Goal: Task Accomplishment & Management: Use online tool/utility

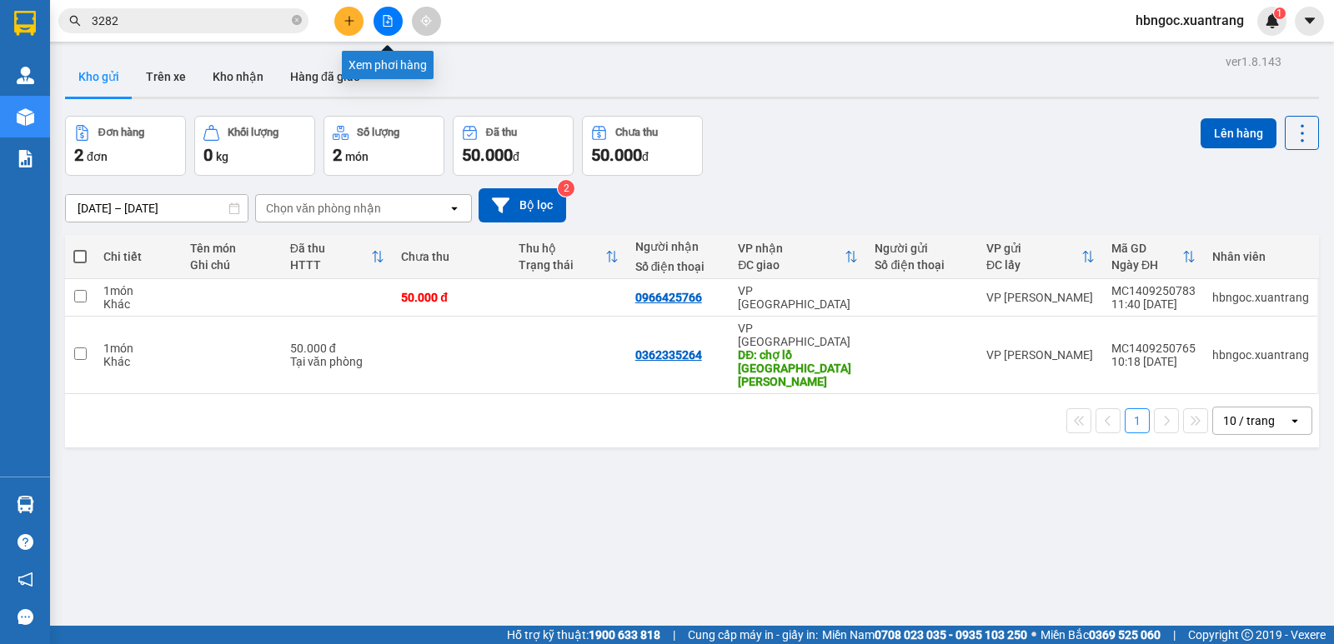
click at [386, 23] on icon "file-add" at bounding box center [388, 21] width 12 height 12
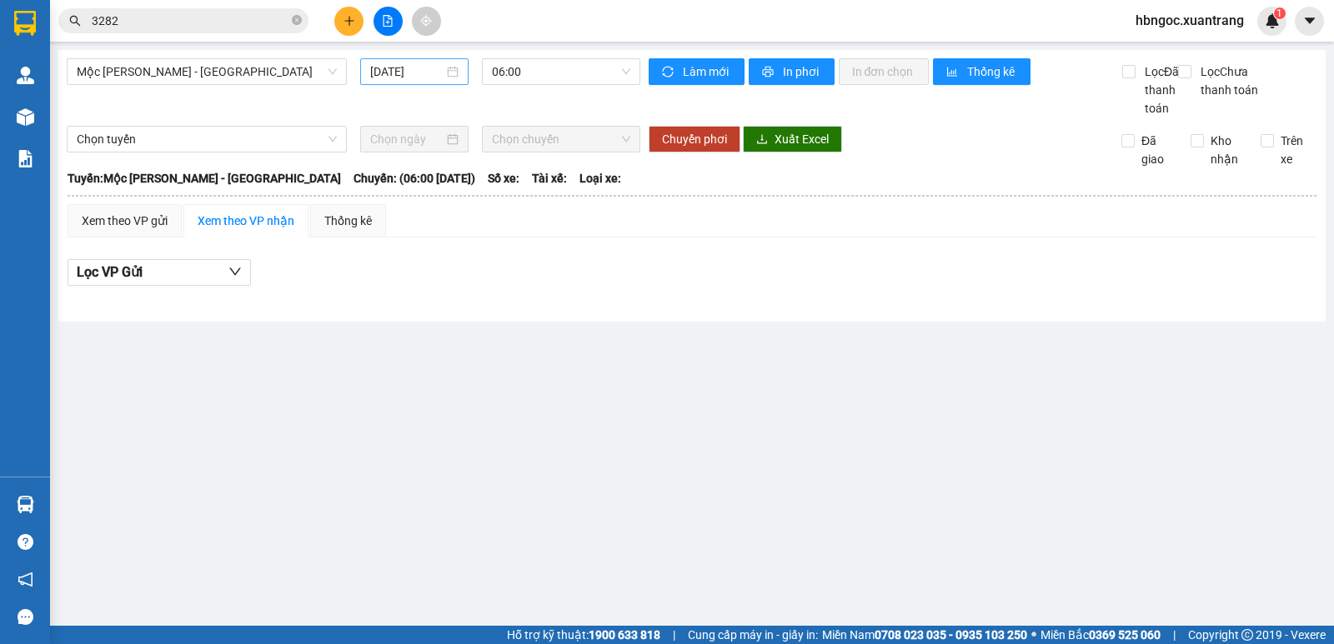
click at [387, 82] on div "[DATE]" at bounding box center [414, 71] width 109 height 27
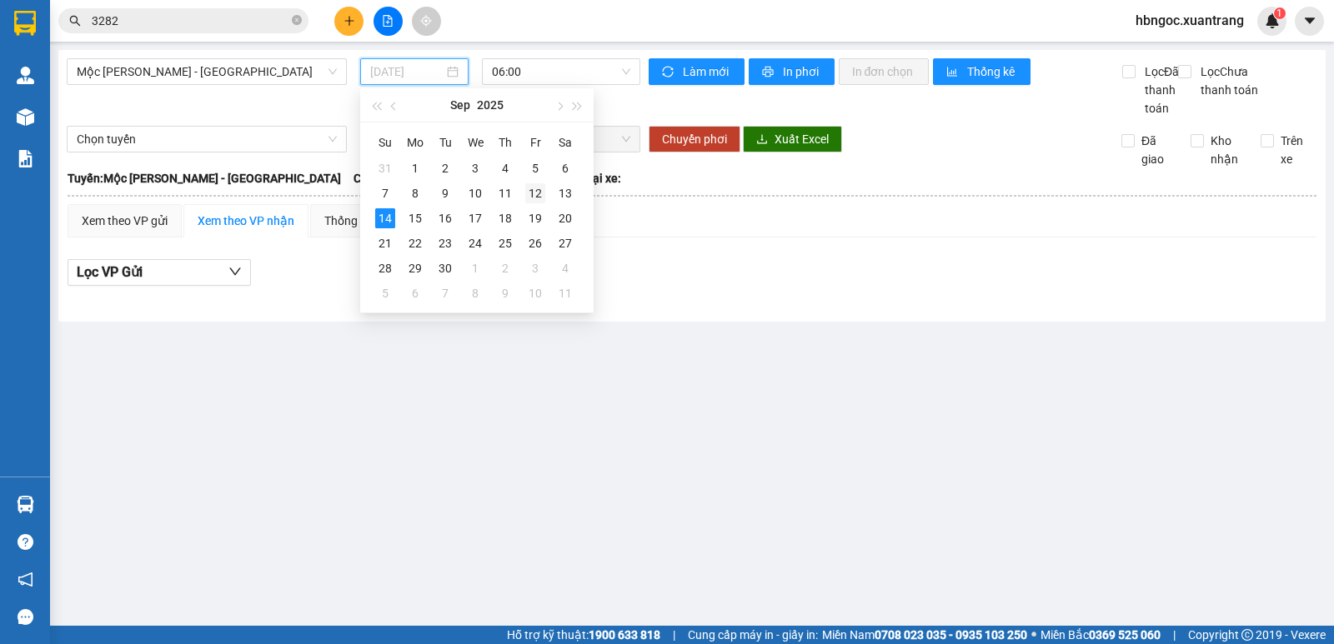
click at [535, 192] on div "12" at bounding box center [535, 193] width 20 height 20
type input "[DATE]"
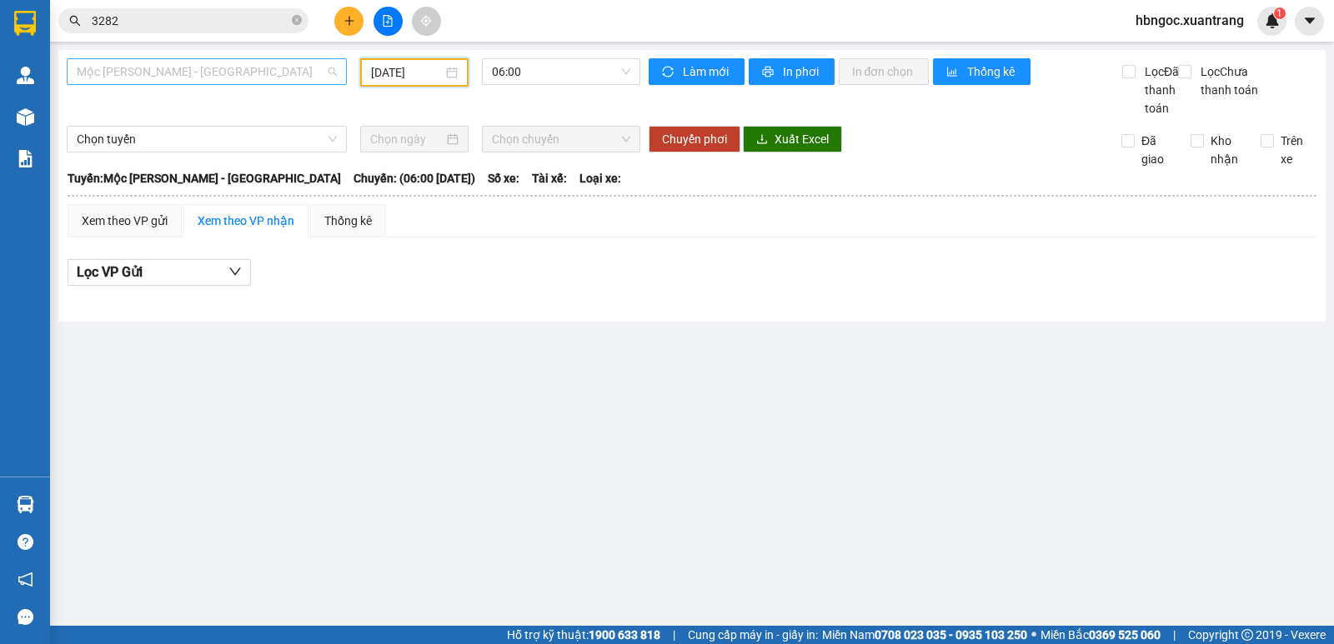
click at [287, 78] on span "Mộc [PERSON_NAME] - [GEOGRAPHIC_DATA]" at bounding box center [207, 71] width 260 height 25
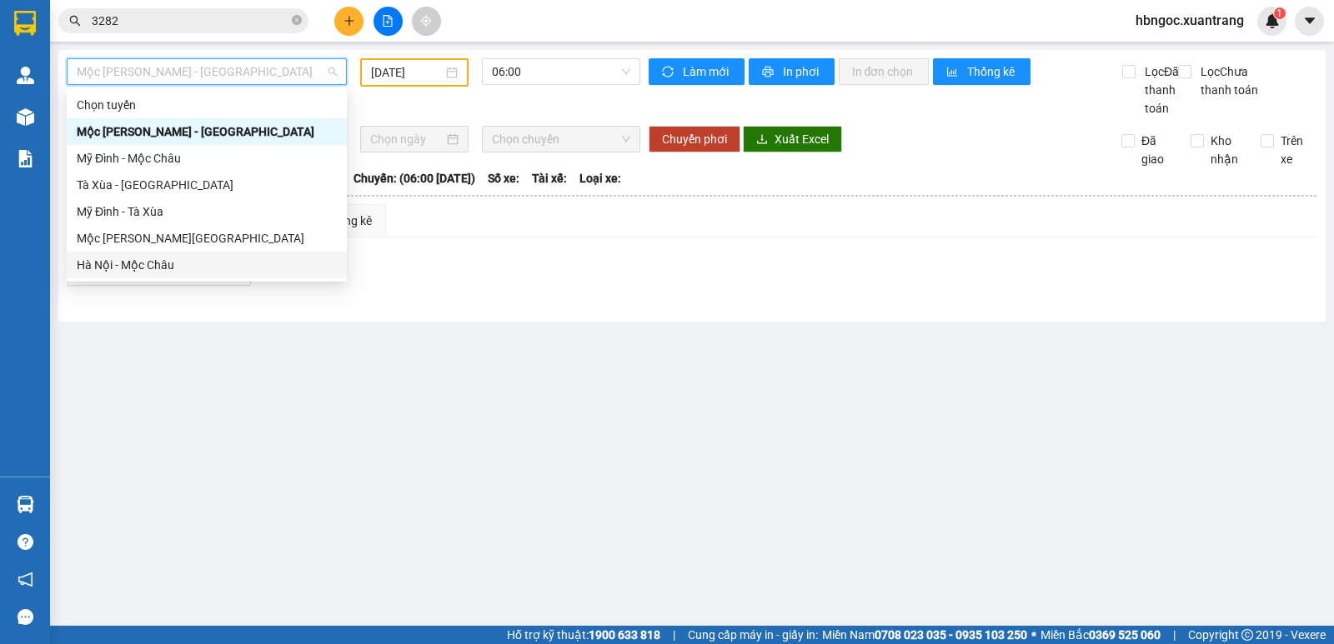
drag, startPoint x: 258, startPoint y: 237, endPoint x: 258, endPoint y: 263, distance: 25.8
click at [258, 263] on div "[PERSON_NAME] Mộc [PERSON_NAME] - Mỹ [GEOGRAPHIC_DATA] - Mộc [PERSON_NAME] Xùa …" at bounding box center [207, 185] width 280 height 187
click at [259, 263] on div "Hà Nội - Mộc Châu" at bounding box center [207, 265] width 260 height 18
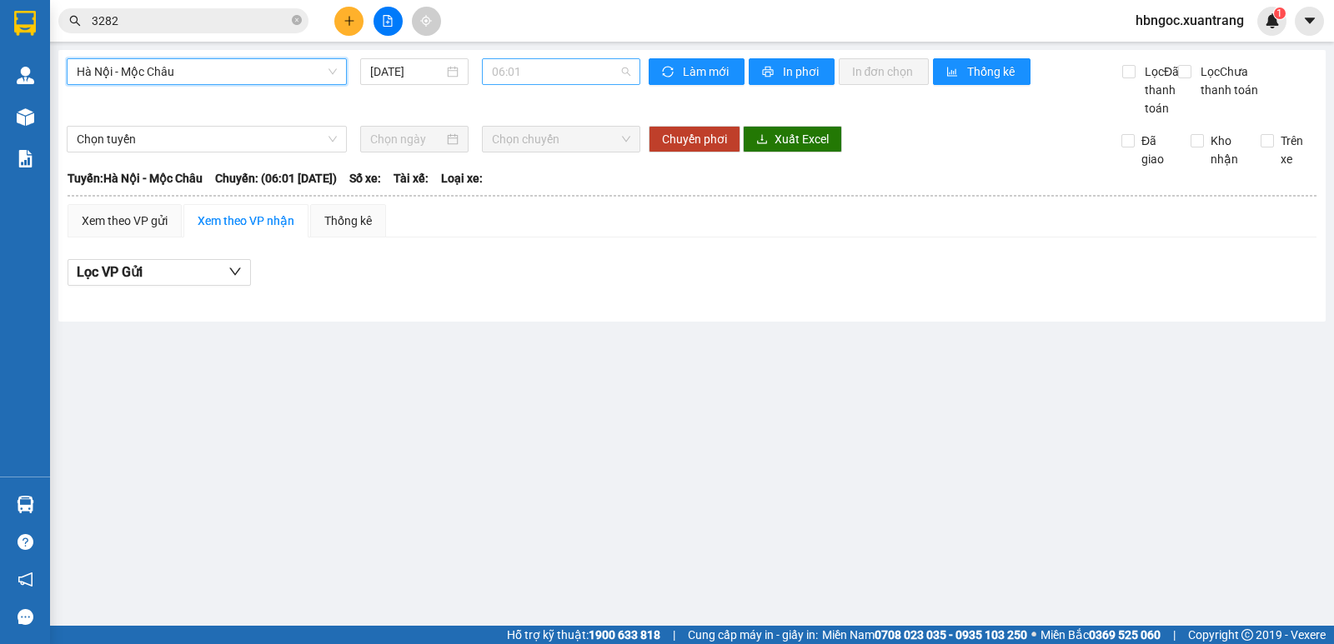
click at [503, 78] on span "06:01" at bounding box center [561, 71] width 138 height 25
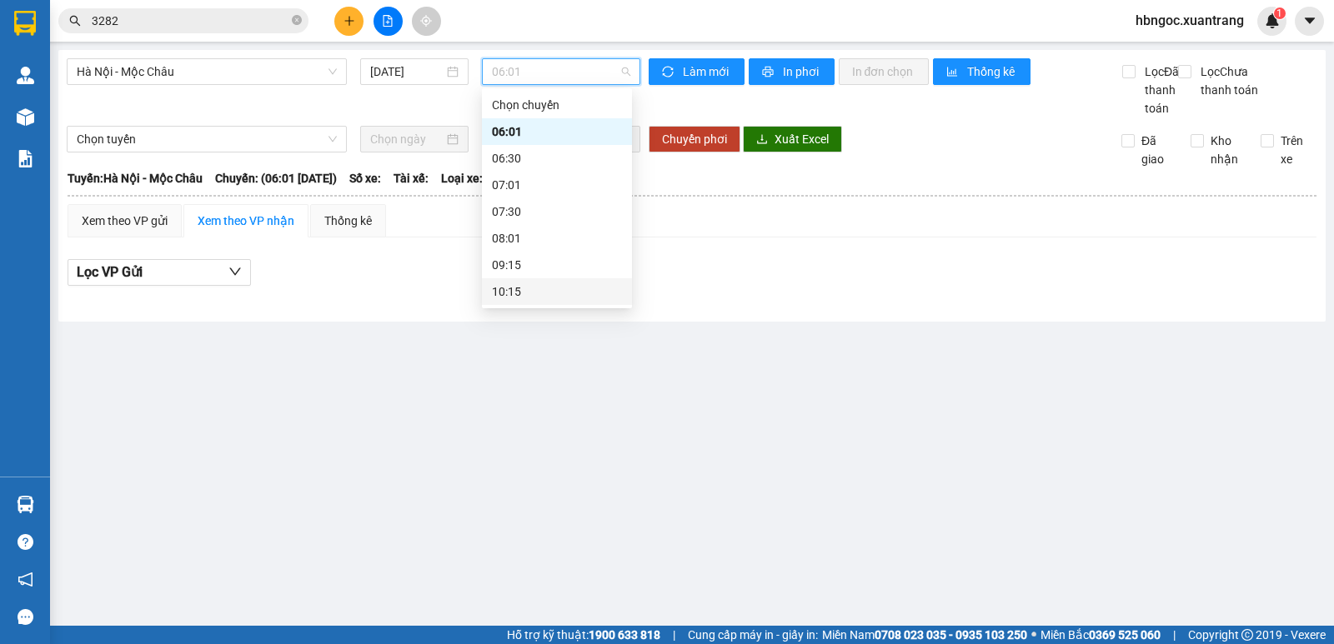
scroll to position [83, 0]
click at [526, 233] on div "11:15" at bounding box center [557, 235] width 130 height 18
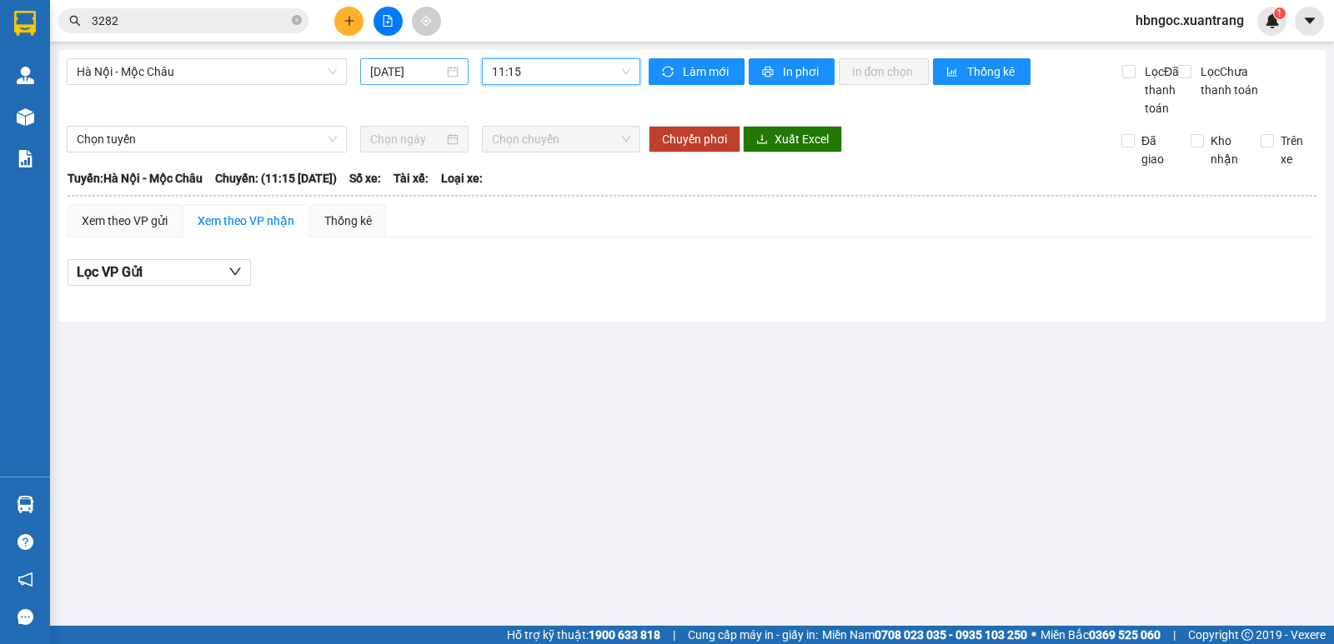
click at [421, 71] on input "[DATE]" at bounding box center [407, 72] width 74 height 18
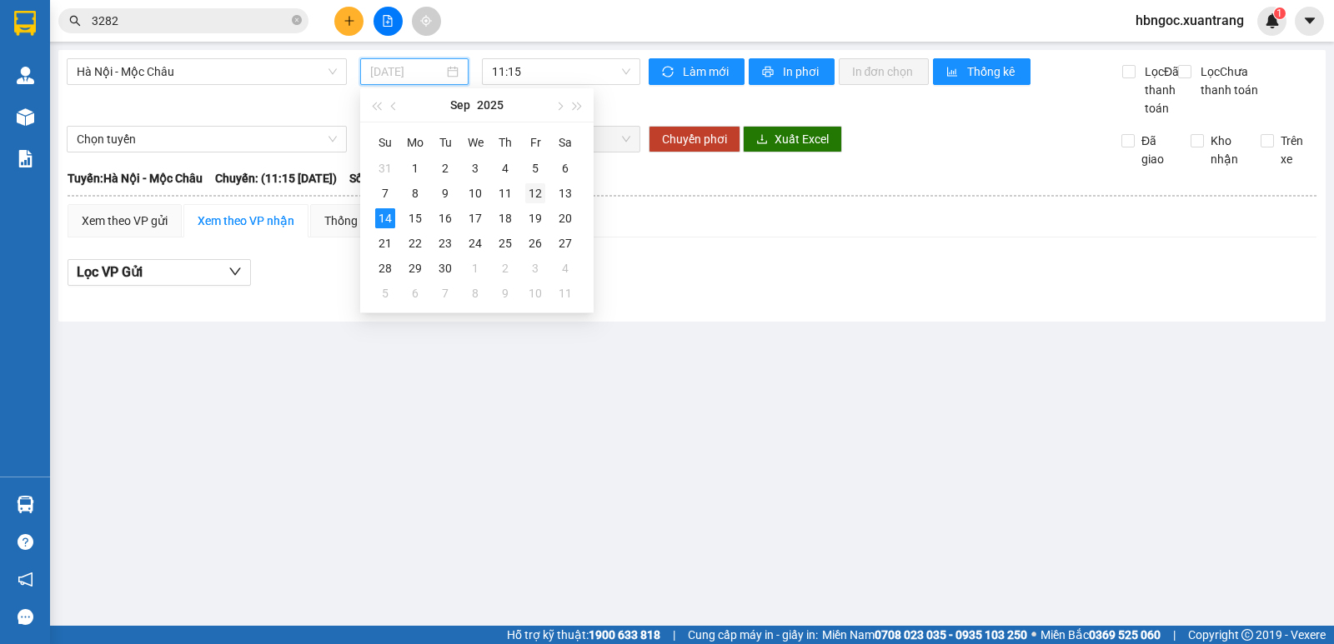
click at [528, 196] on div "12" at bounding box center [535, 193] width 20 height 20
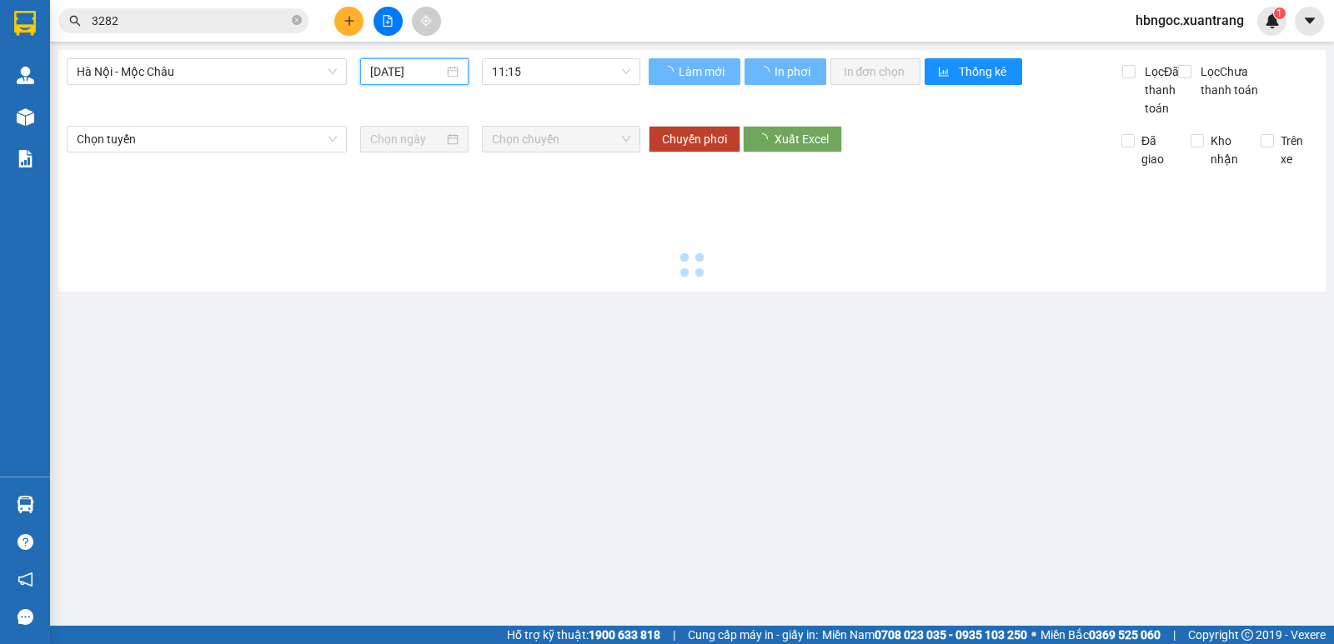
type input "[DATE]"
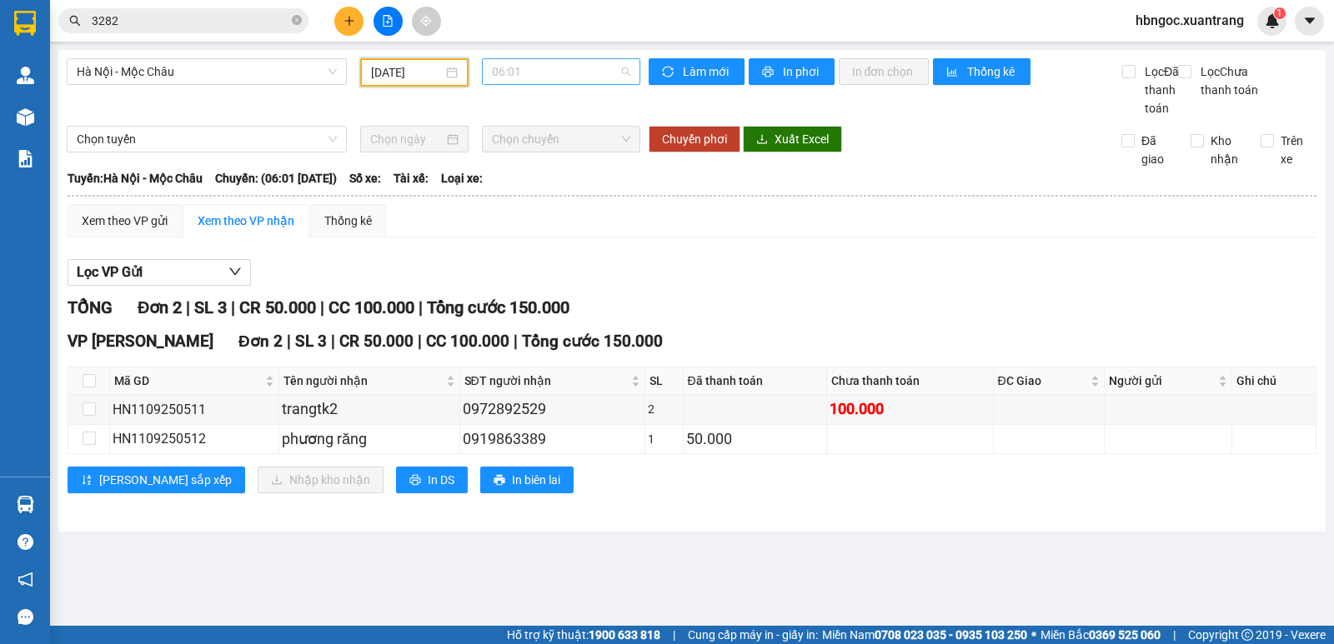
click at [551, 81] on span "06:01" at bounding box center [561, 71] width 138 height 25
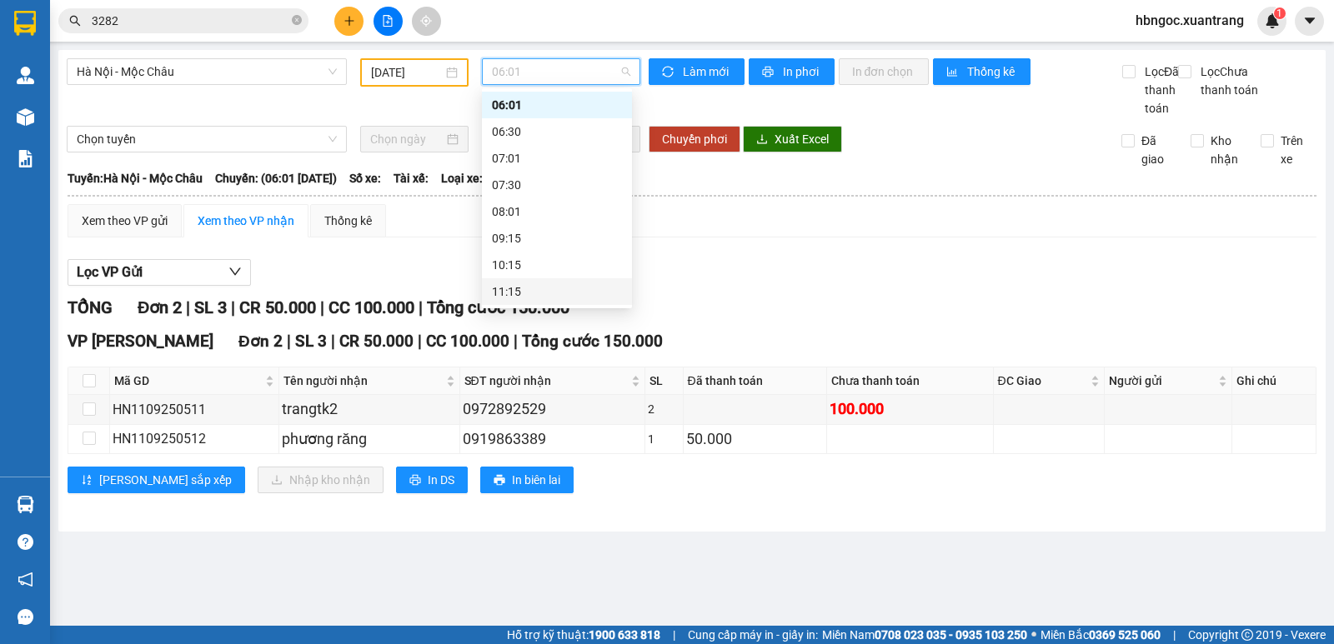
click at [542, 288] on div "11:15" at bounding box center [557, 292] width 130 height 18
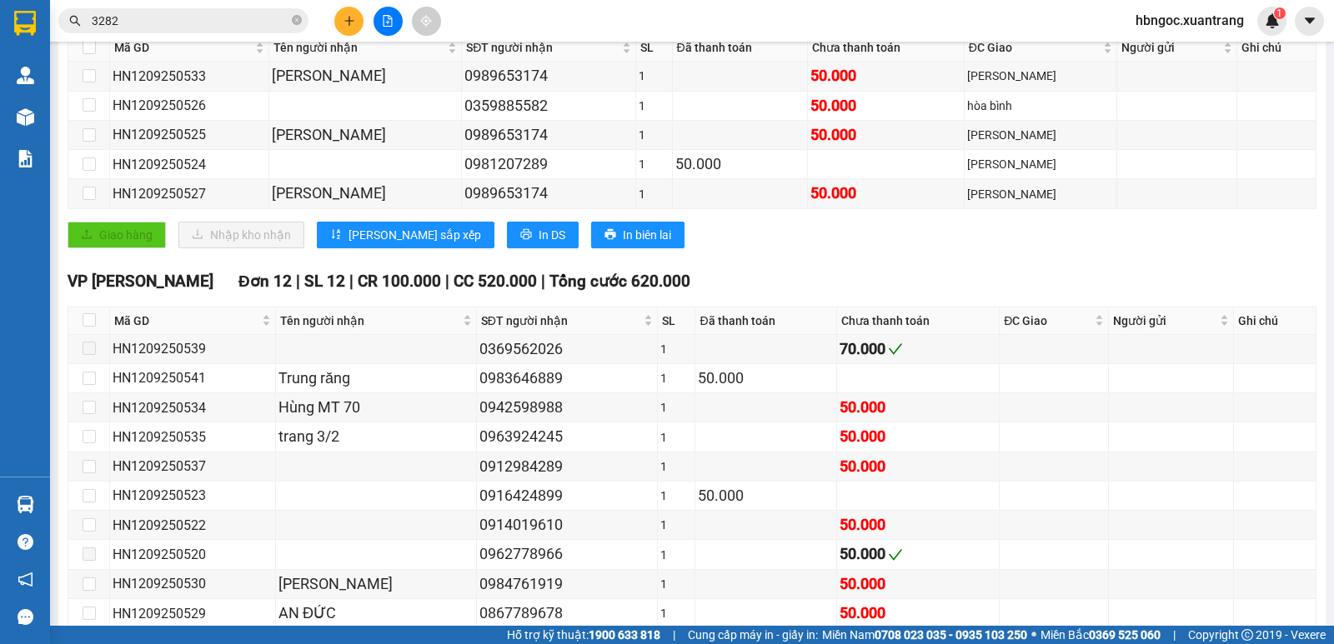
scroll to position [500, 0]
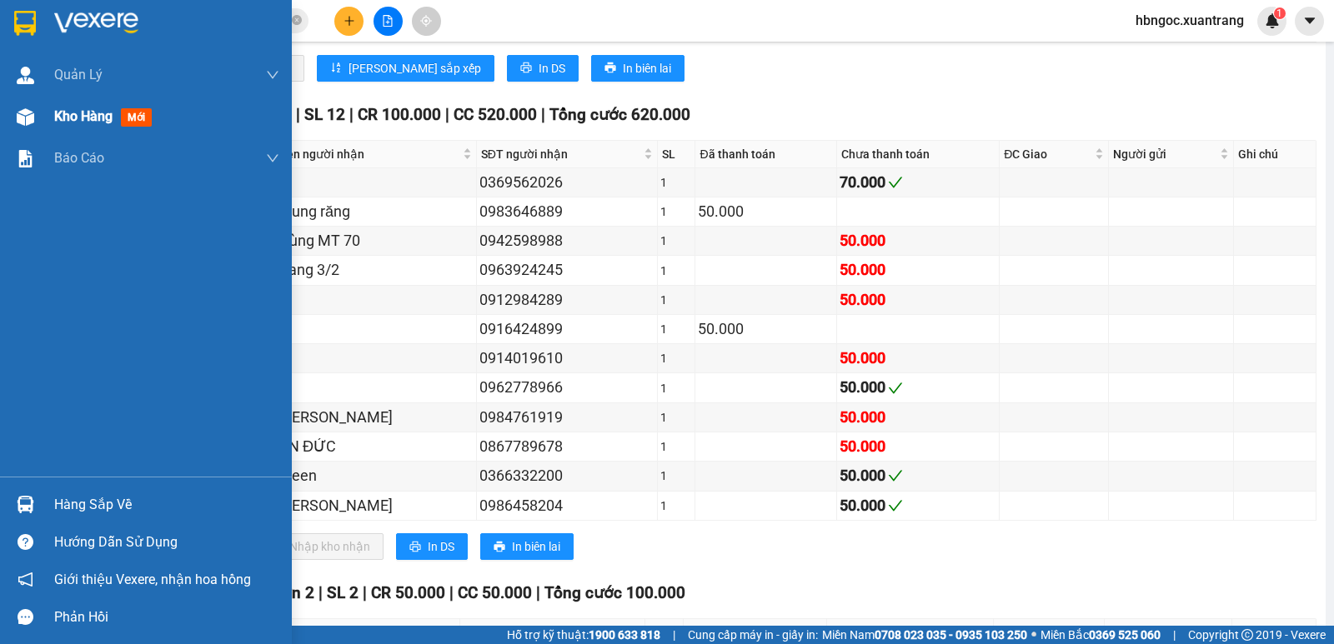
click at [43, 111] on div "Kho hàng mới" at bounding box center [146, 117] width 292 height 42
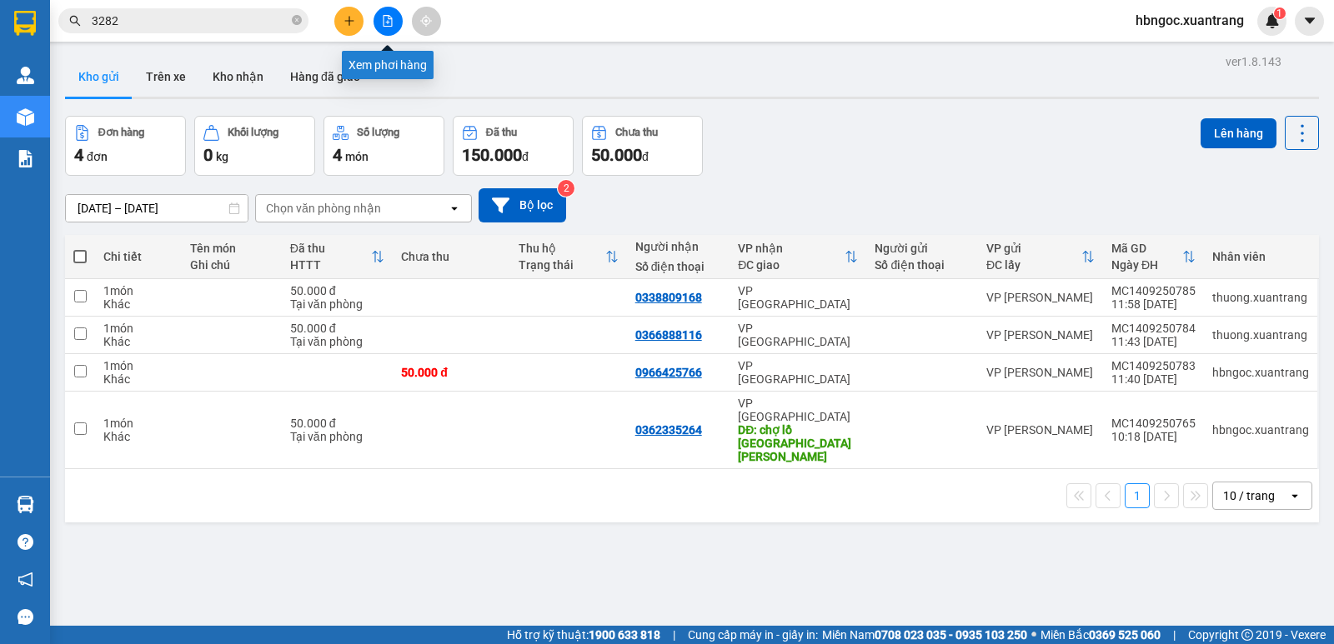
click at [386, 24] on icon "file-add" at bounding box center [388, 21] width 12 height 12
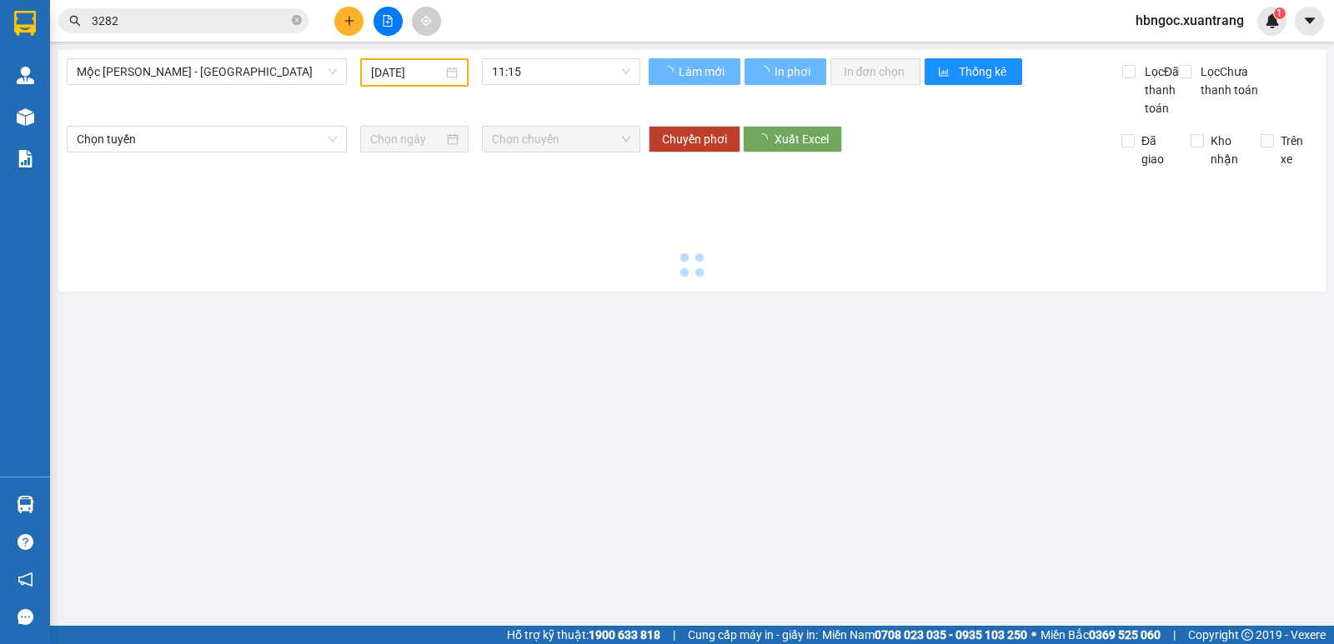
type input "[DATE]"
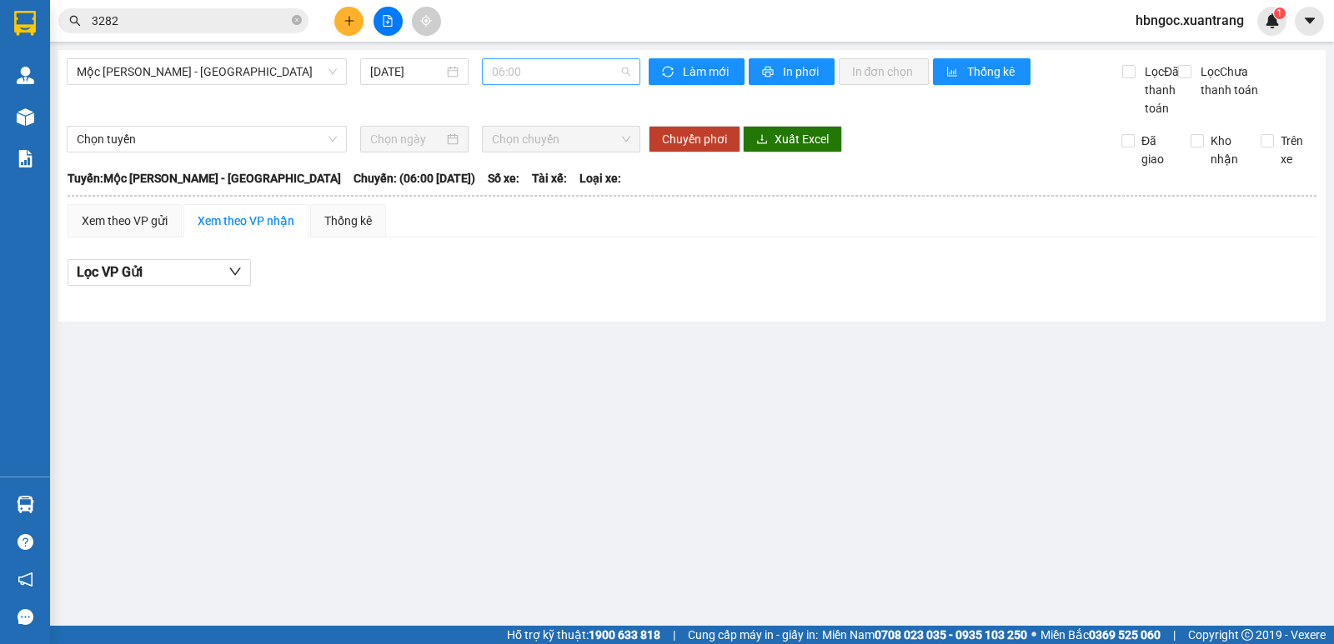
click at [515, 72] on span "06:00" at bounding box center [561, 71] width 138 height 25
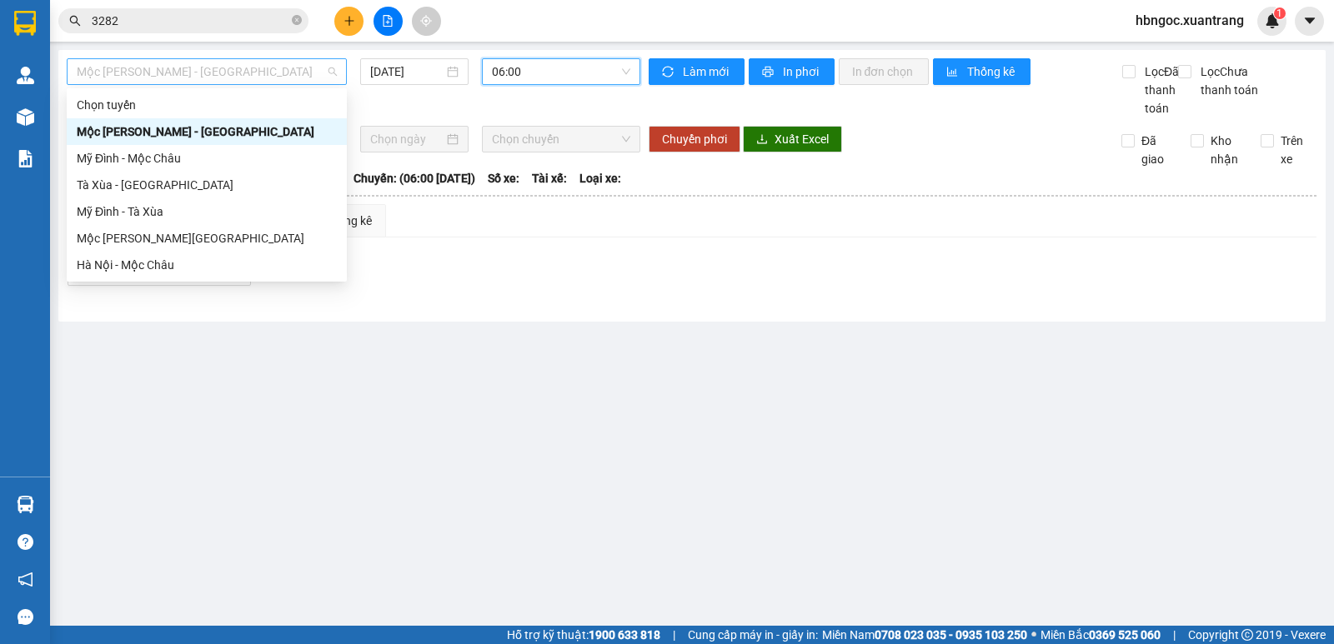
click at [316, 74] on span "Mộc [PERSON_NAME] - [GEOGRAPHIC_DATA]" at bounding box center [207, 71] width 260 height 25
click at [232, 267] on div "Hà Nội - Mộc Châu" at bounding box center [207, 265] width 260 height 18
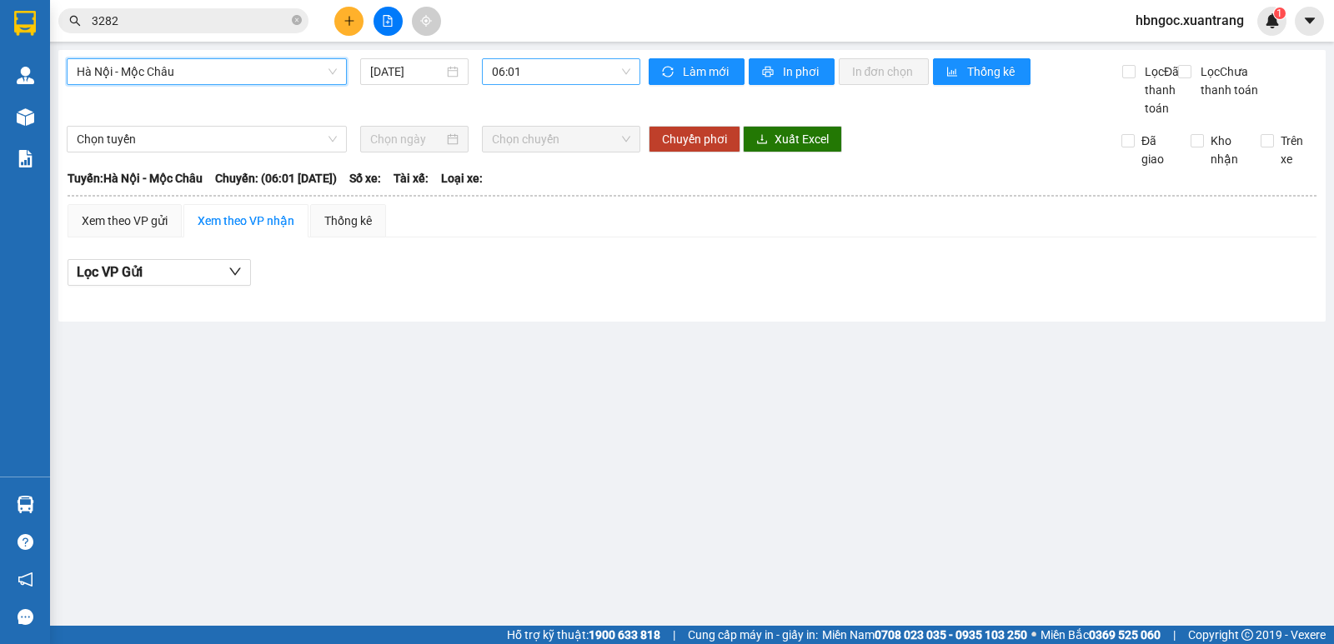
click at [551, 74] on span "06:01" at bounding box center [561, 71] width 138 height 25
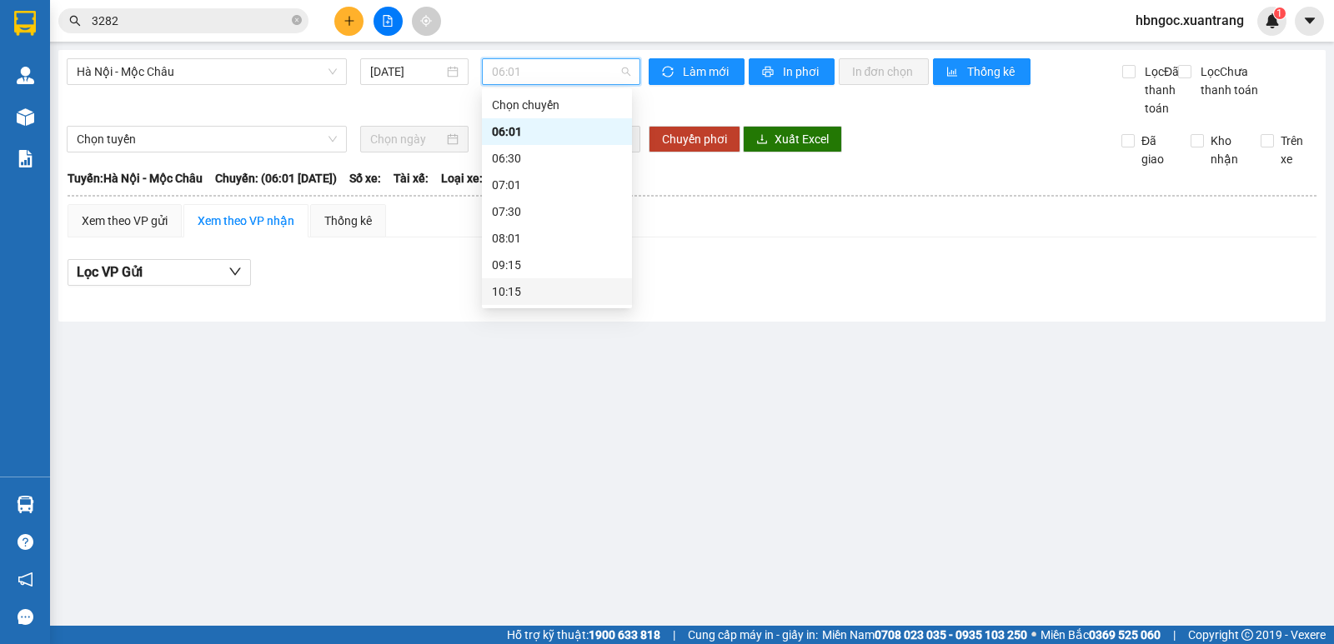
scroll to position [83, 0]
click at [515, 244] on div "11:15" at bounding box center [557, 235] width 150 height 27
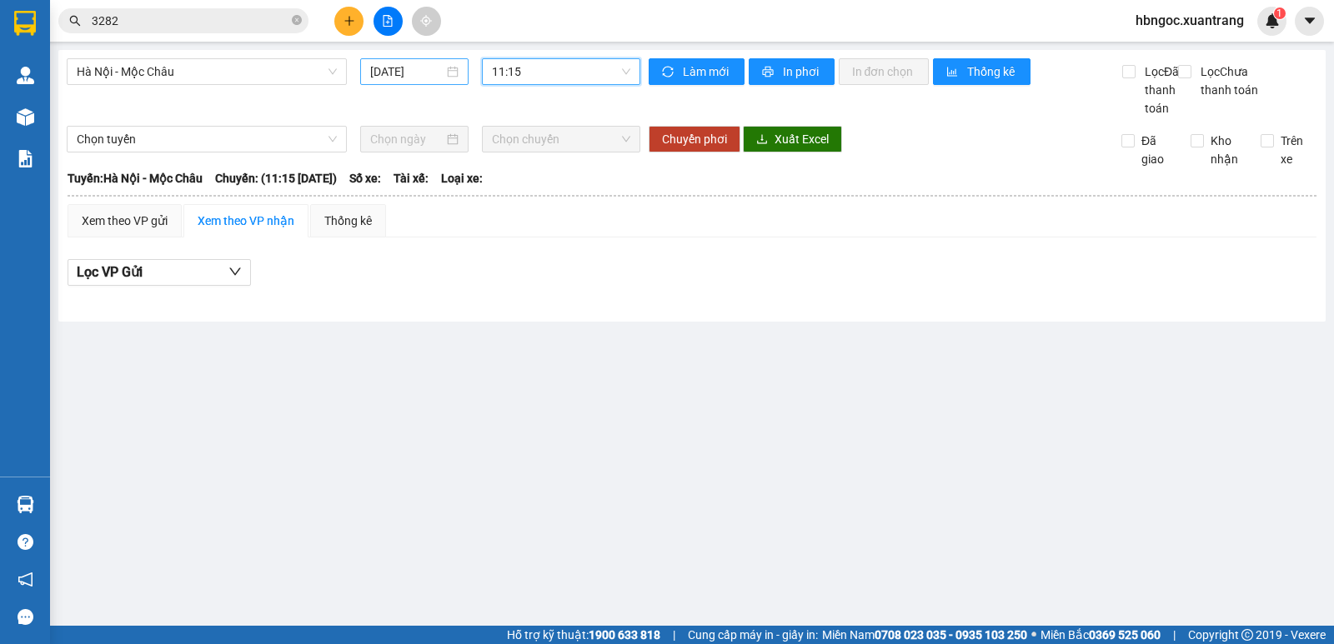
click at [422, 70] on input "[DATE]" at bounding box center [407, 72] width 74 height 18
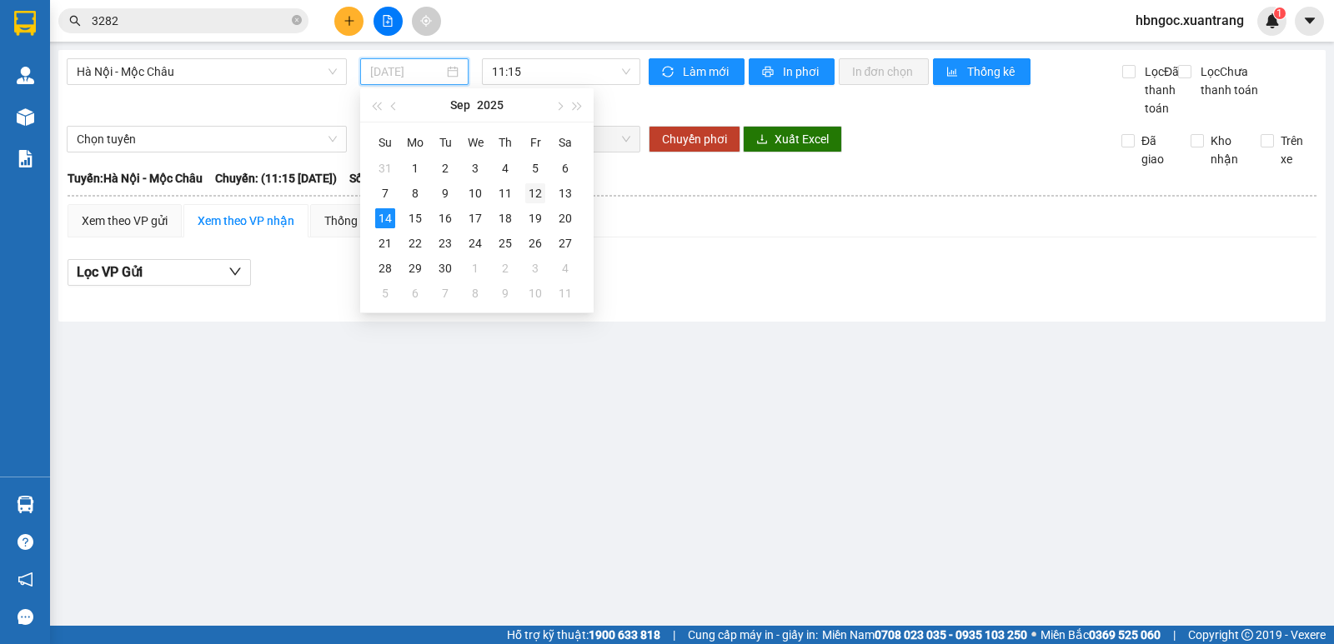
click at [532, 194] on div "12" at bounding box center [535, 193] width 20 height 20
type input "[DATE]"
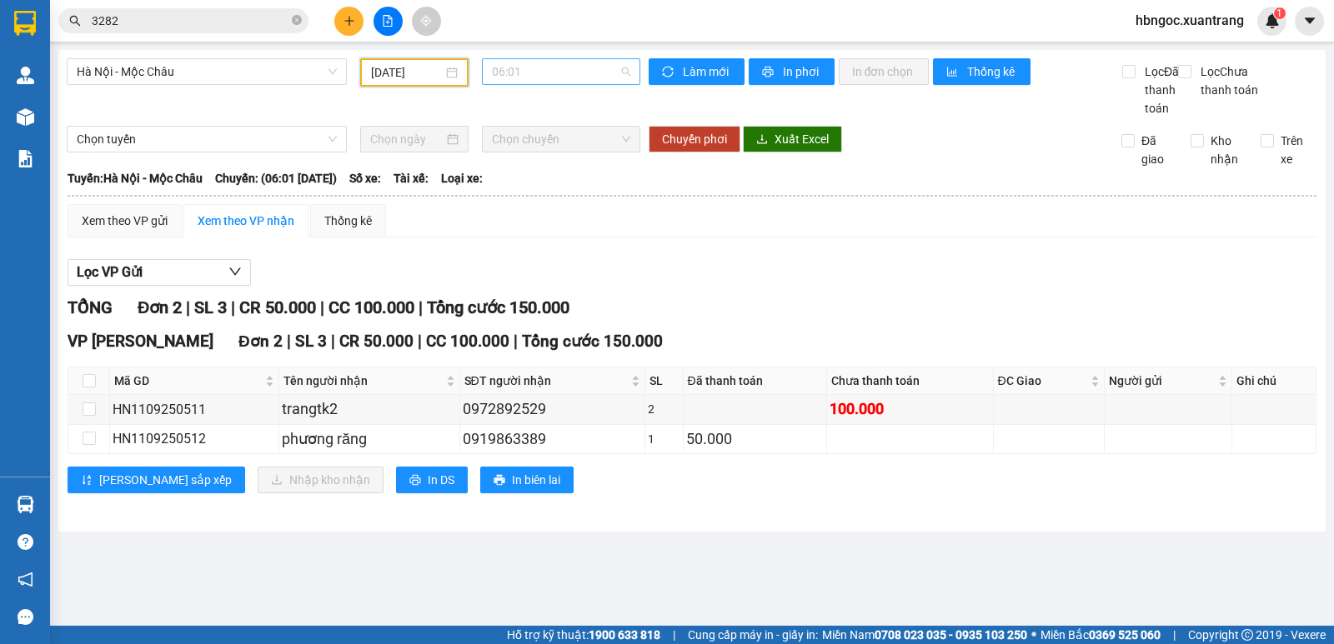
scroll to position [27, 0]
click at [556, 80] on span "06:01" at bounding box center [561, 71] width 138 height 25
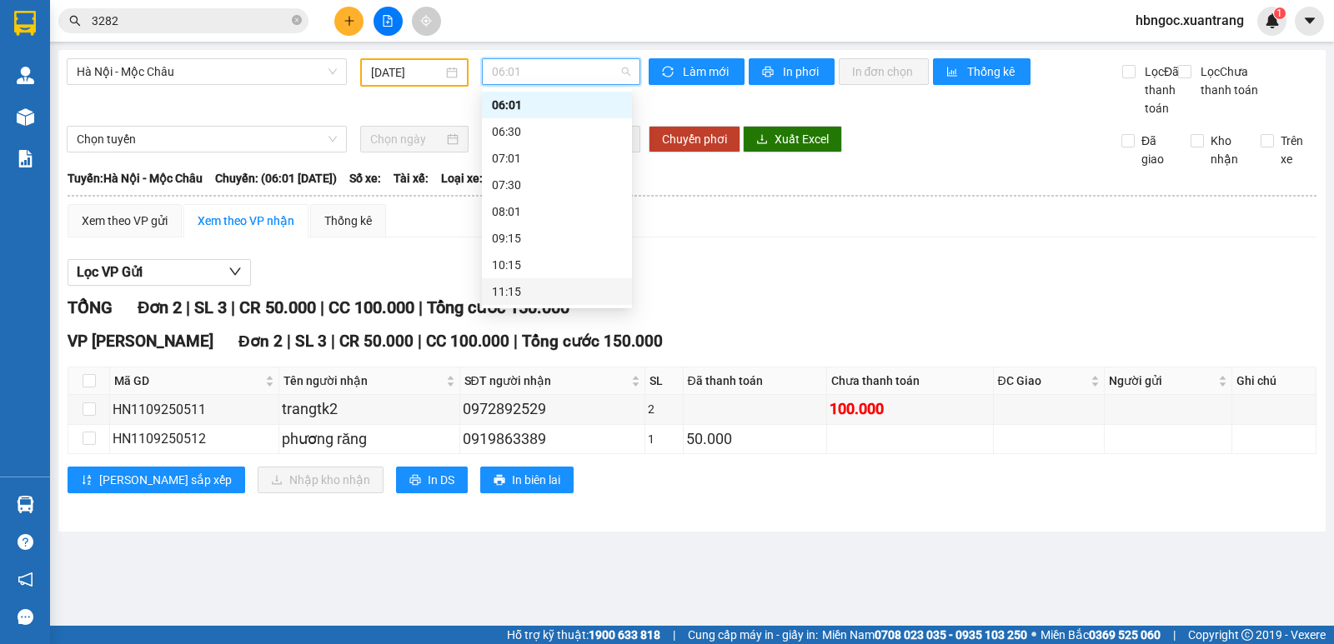
click at [527, 297] on div "11:15" at bounding box center [557, 292] width 130 height 18
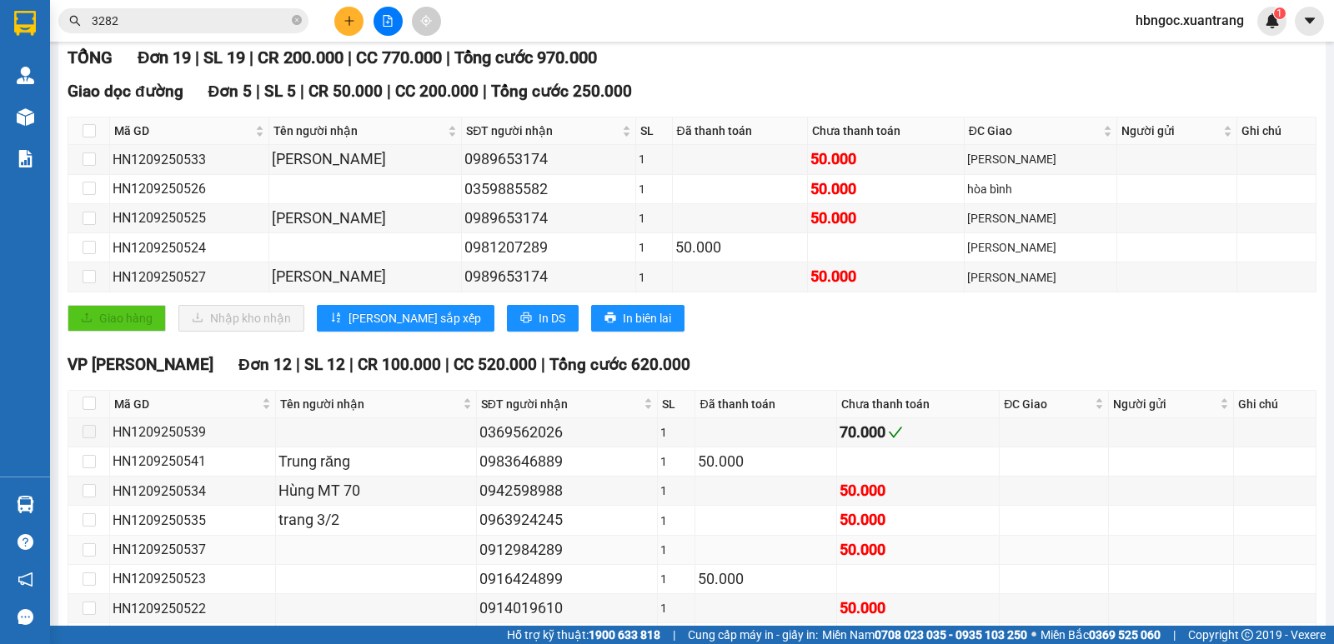
scroll to position [333, 0]
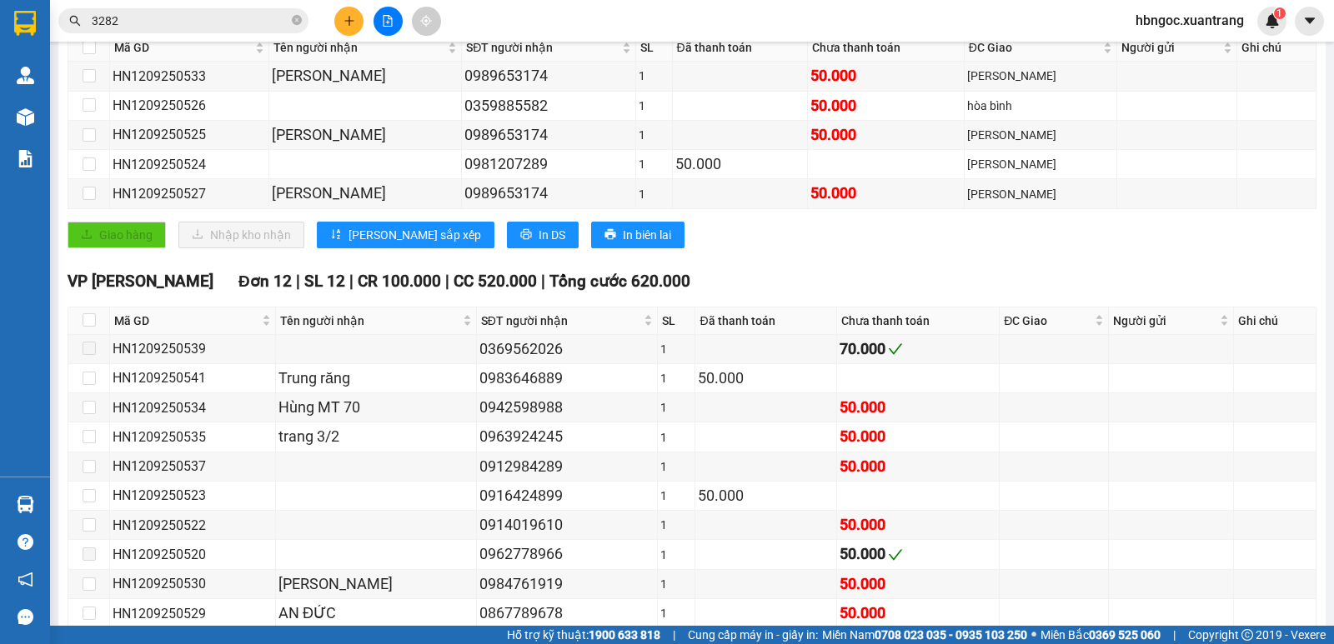
click at [353, 18] on icon "plus" at bounding box center [349, 21] width 12 height 12
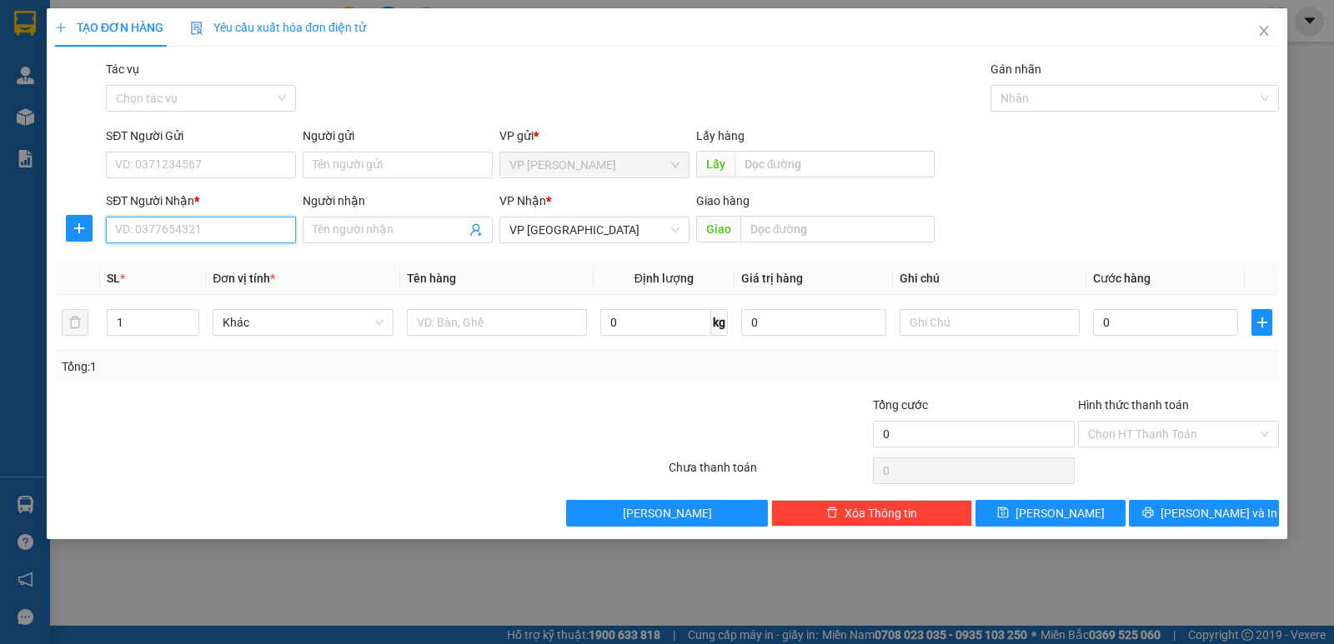
click at [223, 235] on input "SĐT Người Nhận *" at bounding box center [201, 230] width 190 height 27
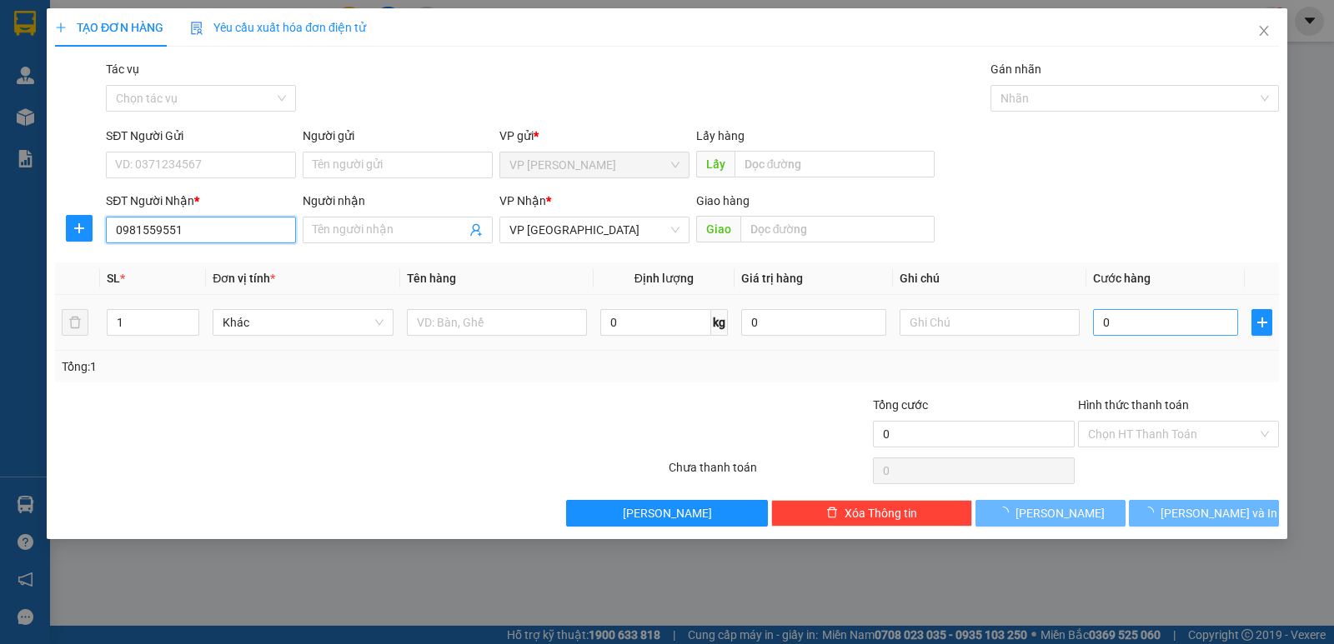
type input "0981559551"
click at [1124, 315] on input "0" at bounding box center [1165, 322] width 145 height 27
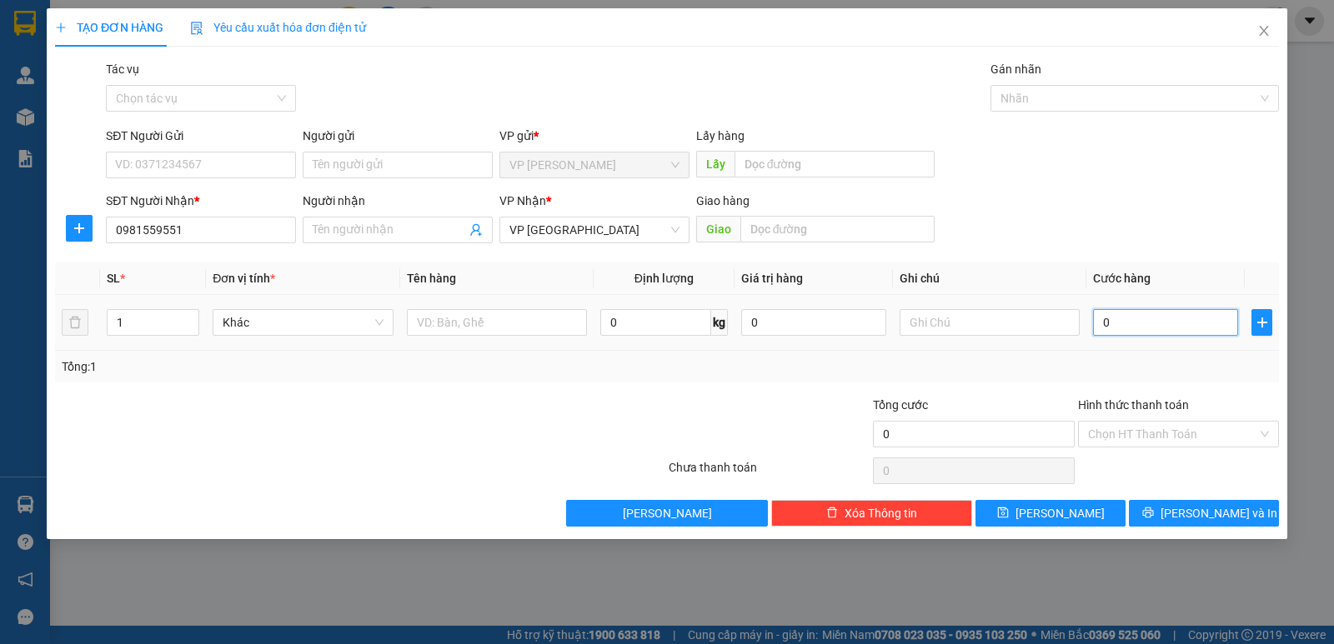
type input "5"
type input "50"
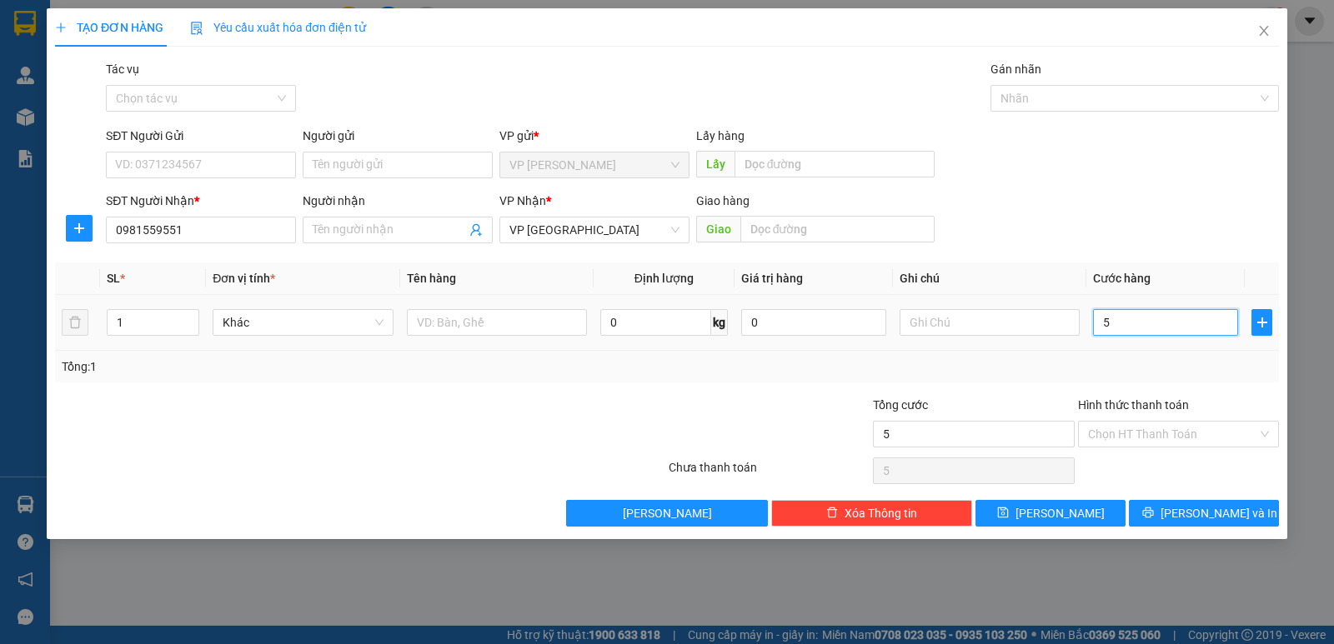
type input "50"
type input "50.000"
click at [1148, 437] on input "Hình thức thanh toán" at bounding box center [1172, 434] width 169 height 25
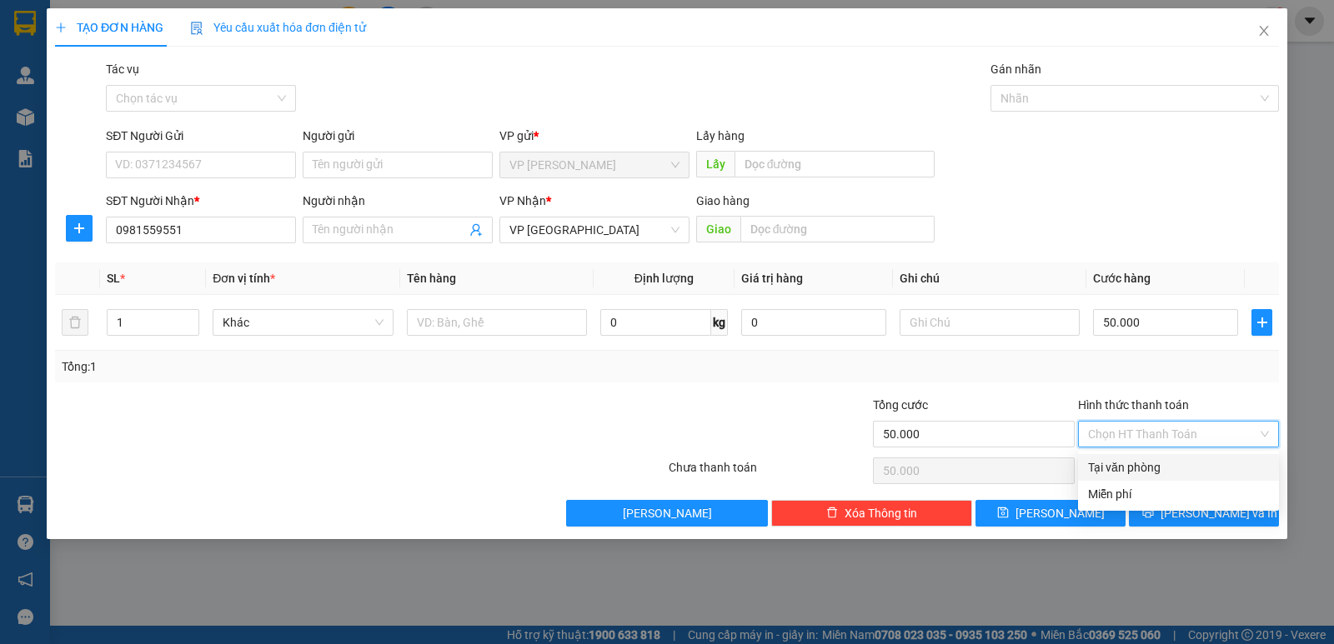
click at [1024, 370] on div "Tổng: 1" at bounding box center [667, 367] width 1210 height 18
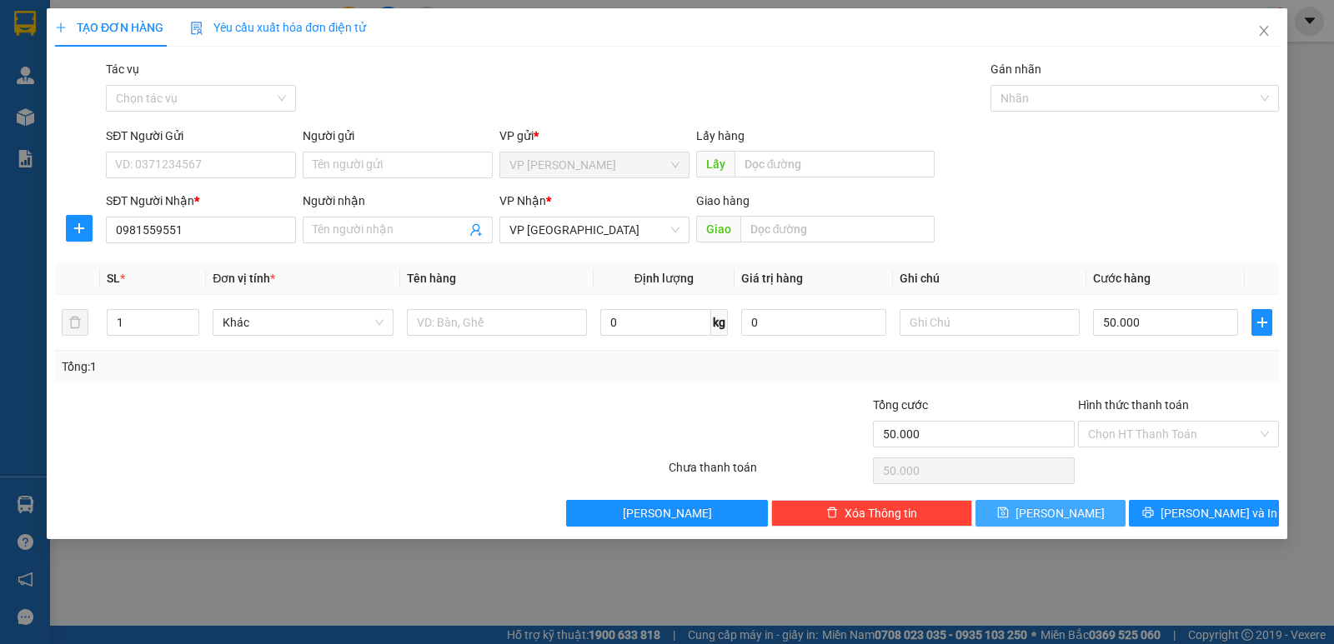
click at [1059, 507] on span "[PERSON_NAME]" at bounding box center [1059, 513] width 89 height 18
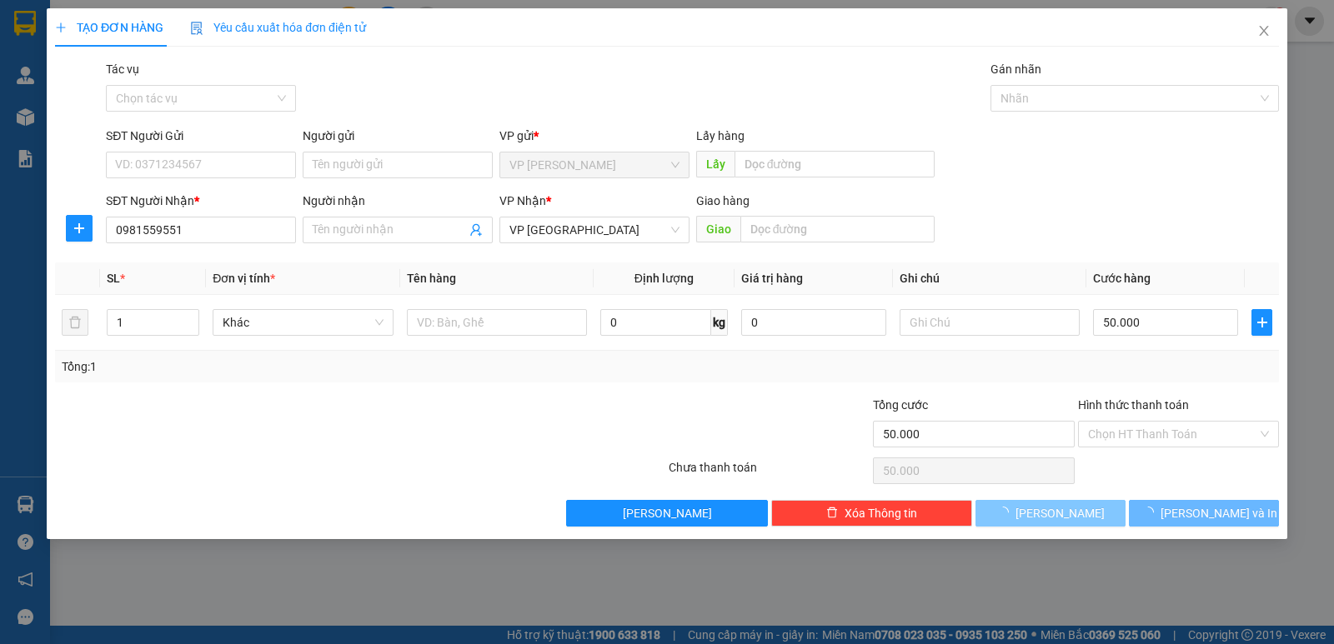
type input "0"
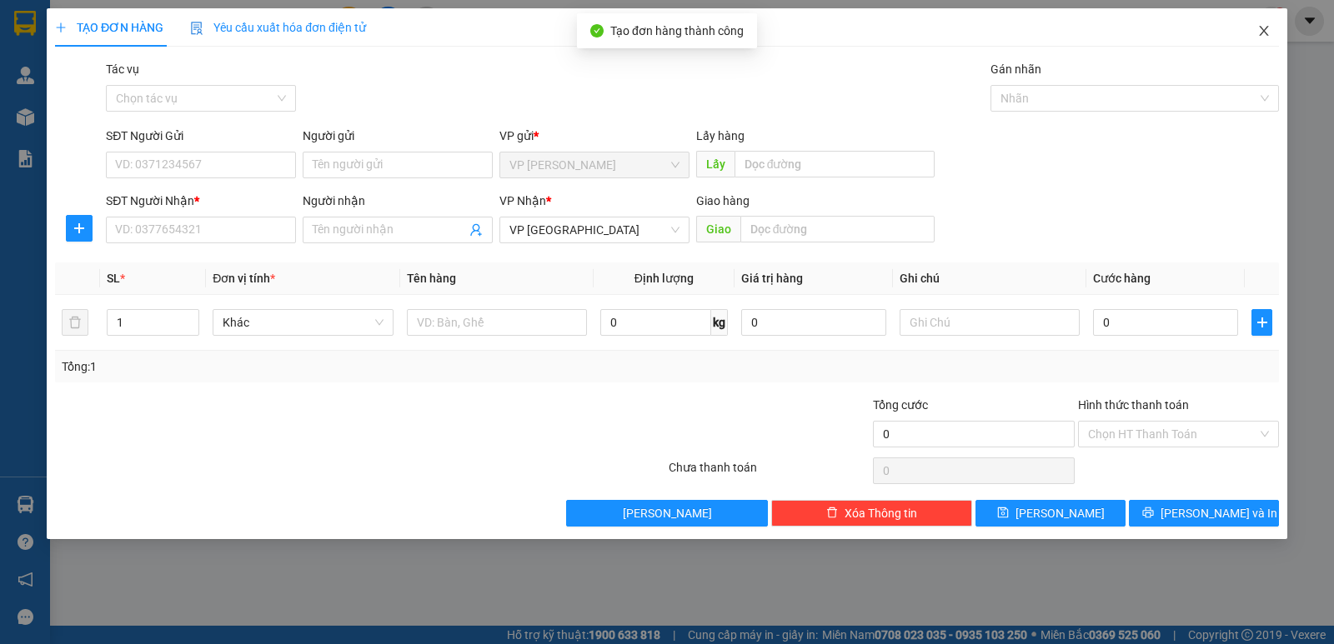
click at [1266, 23] on span "Close" at bounding box center [1263, 31] width 47 height 47
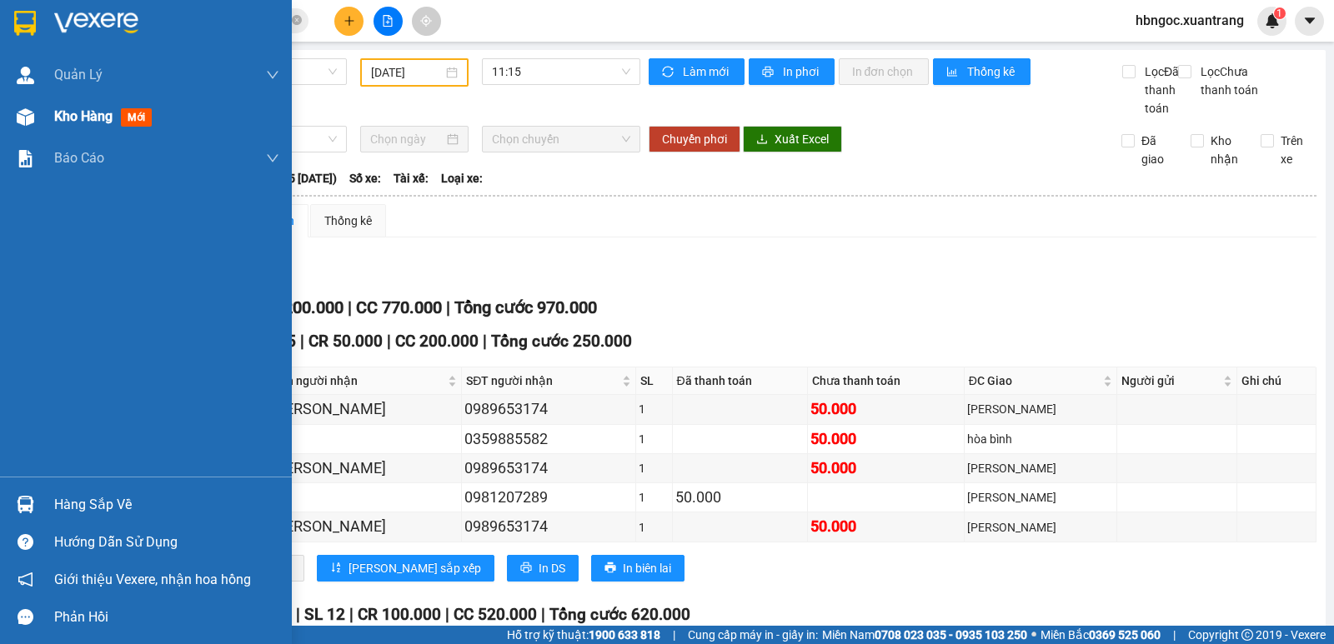
click at [55, 119] on span "Kho hàng" at bounding box center [83, 116] width 58 height 16
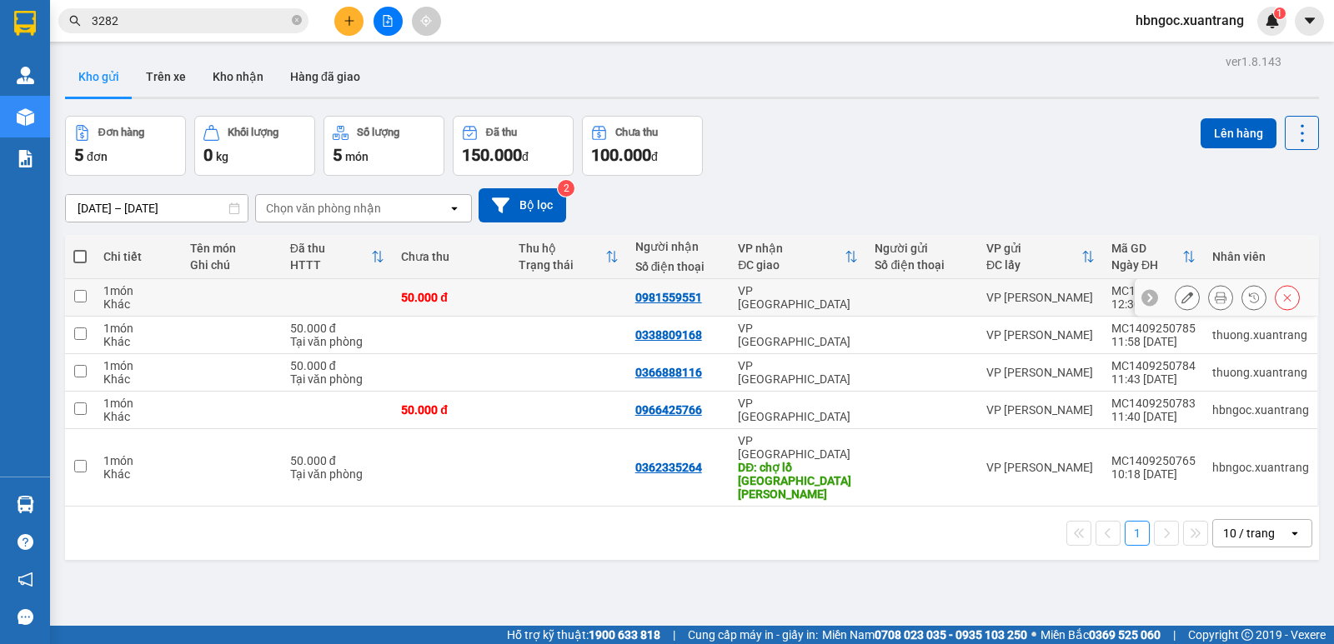
click at [84, 292] on input "checkbox" at bounding box center [80, 296] width 13 height 13
checkbox input "true"
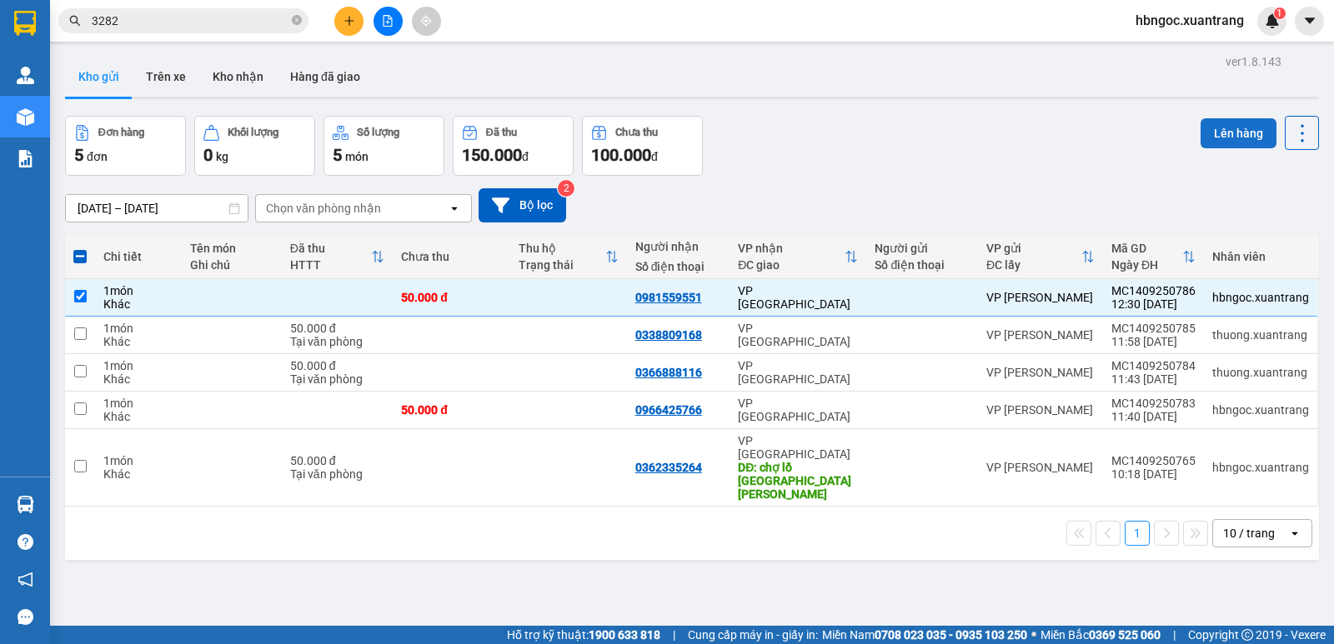
click at [1239, 133] on button "Lên hàng" at bounding box center [1238, 133] width 76 height 30
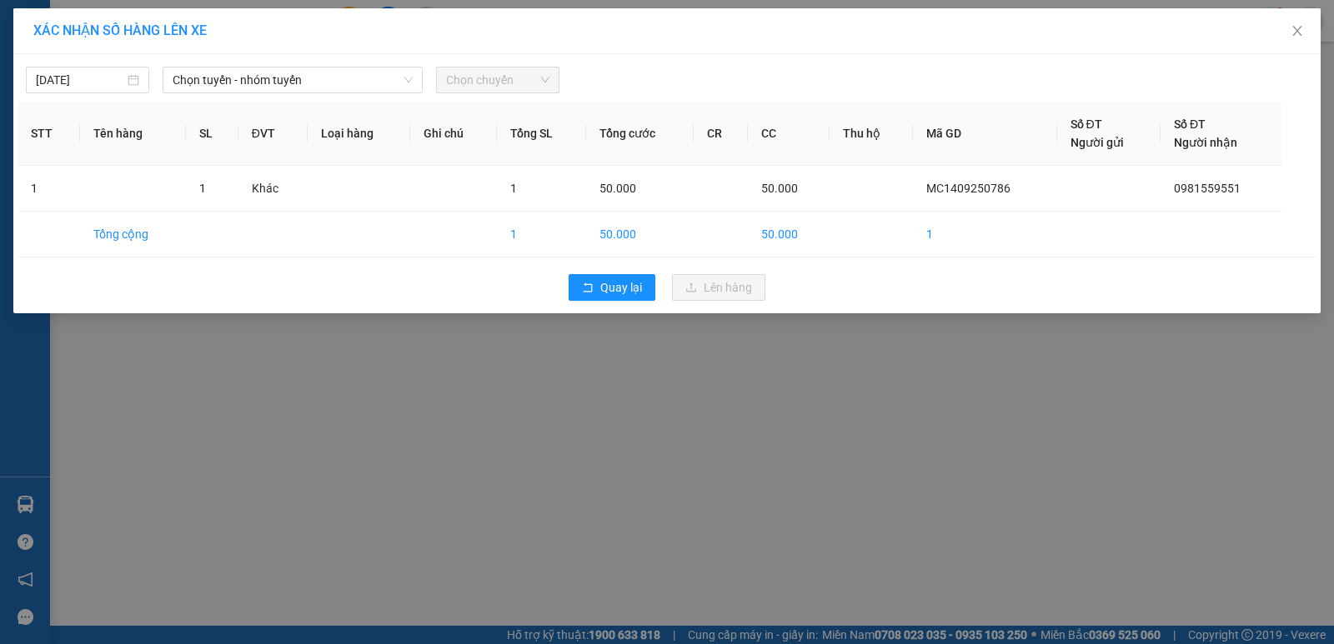
click at [518, 87] on span "Chọn chuyến" at bounding box center [497, 80] width 103 height 25
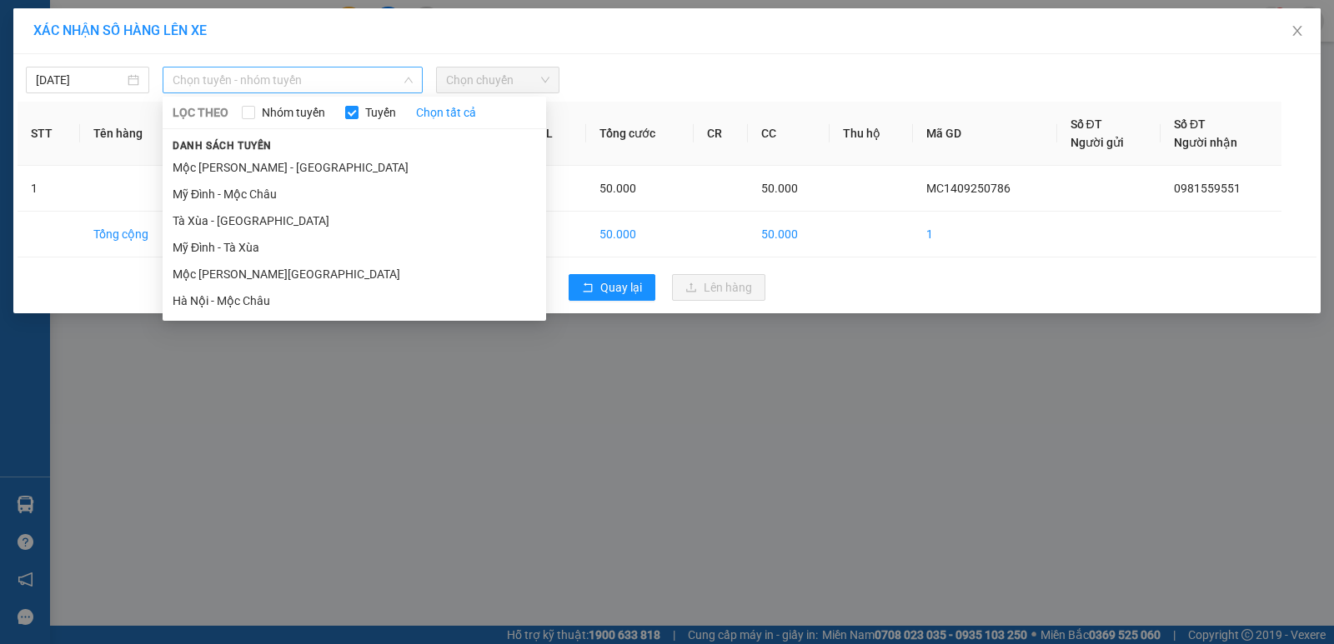
click at [353, 72] on span "Chọn tuyến - nhóm tuyến" at bounding box center [293, 80] width 240 height 25
click at [331, 270] on li "Mộc [PERSON_NAME][GEOGRAPHIC_DATA]" at bounding box center [354, 274] width 383 height 27
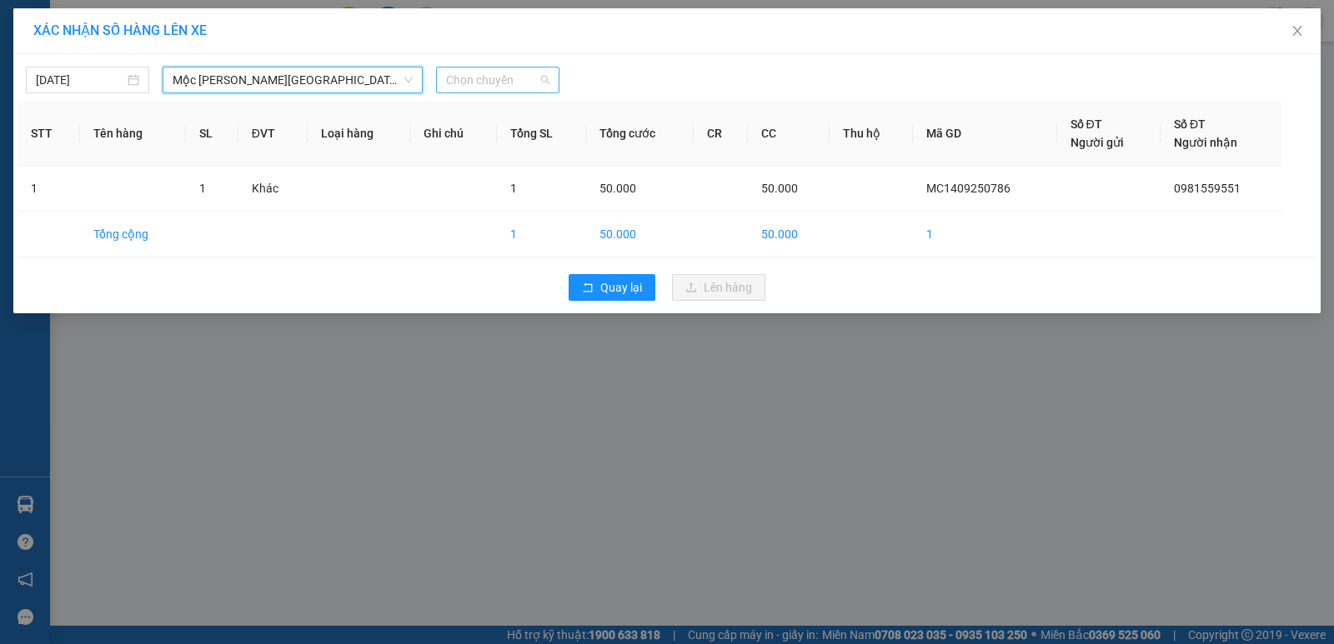
click at [488, 92] on span "Chọn chuyến" at bounding box center [497, 80] width 103 height 25
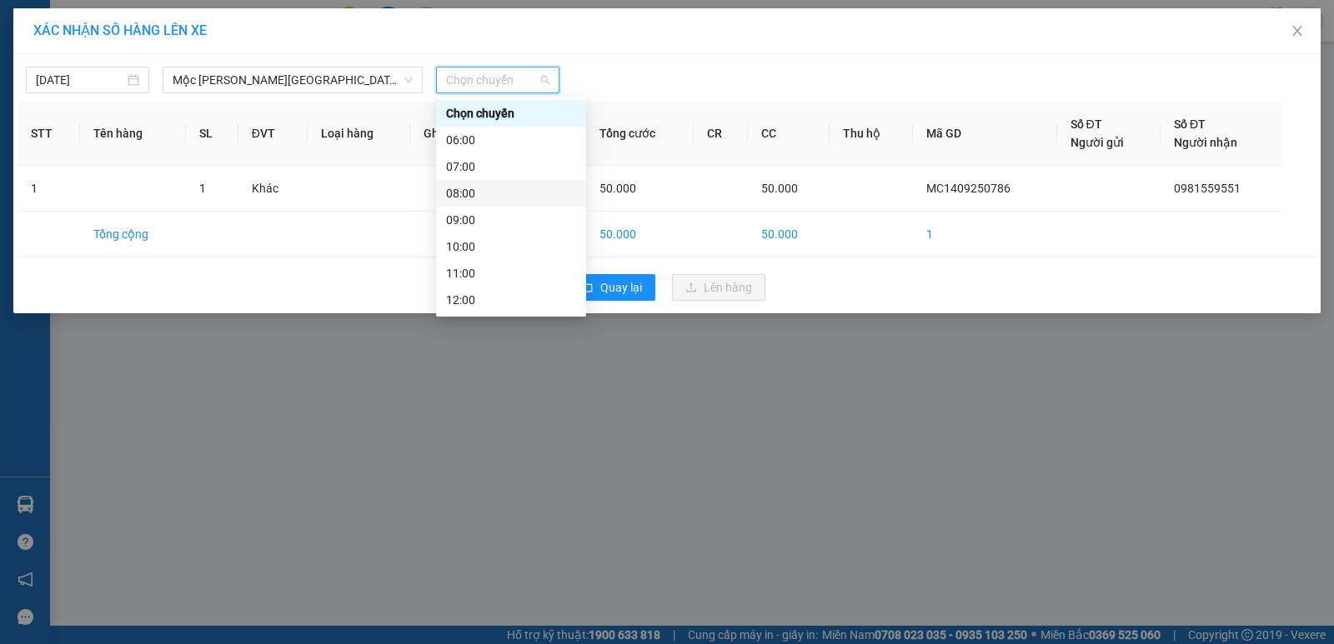
click at [486, 199] on div "08:00" at bounding box center [511, 193] width 130 height 18
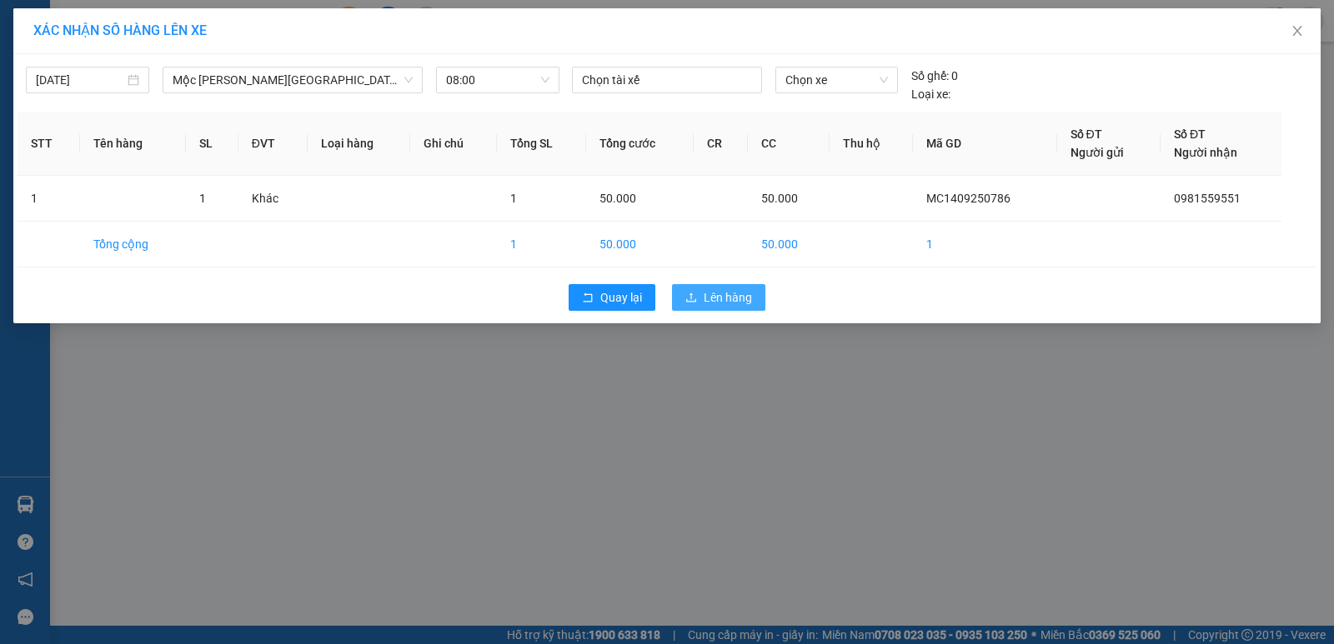
click at [693, 298] on icon "upload" at bounding box center [691, 298] width 12 height 12
